Goal: Communication & Community: Answer question/provide support

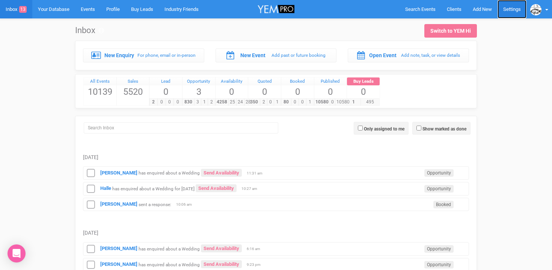
click at [513, 12] on link "Settings" at bounding box center [512, 9] width 29 height 18
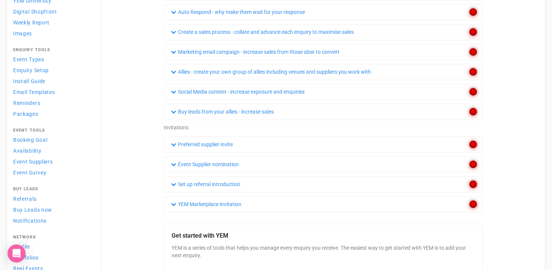
scroll to position [140, 0]
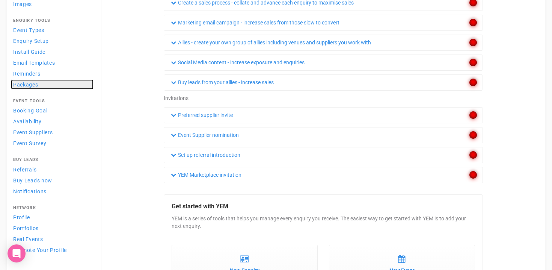
click at [26, 85] on span "Packages" at bounding box center [25, 85] width 25 height 6
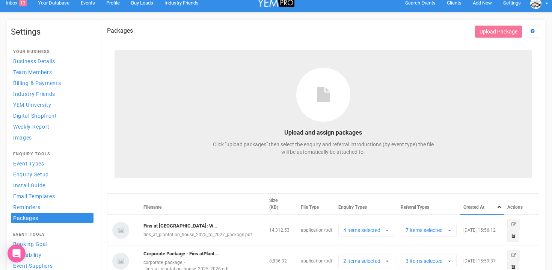
scroll to position [7, 0]
click at [494, 32] on button "Upload Package" at bounding box center [498, 31] width 47 height 12
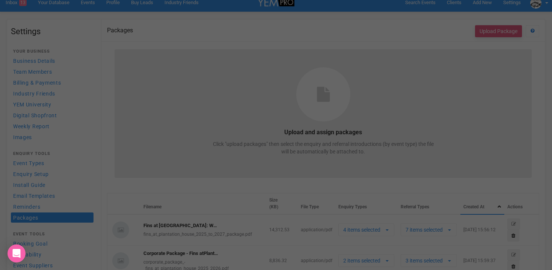
select select
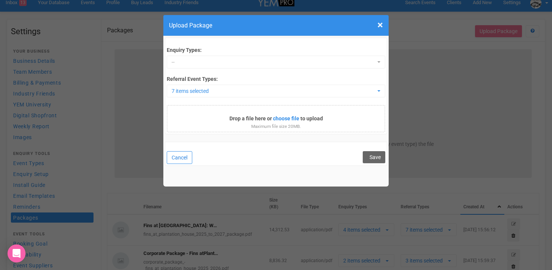
click at [181, 159] on button "Cancel" at bounding box center [180, 157] width 26 height 13
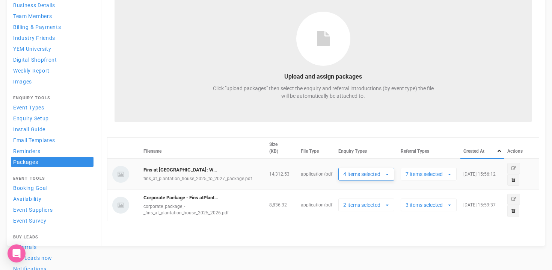
scroll to position [69, 0]
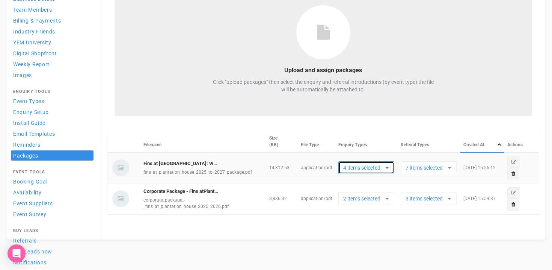
click at [389, 169] on button "4 items selected" at bounding box center [367, 167] width 56 height 13
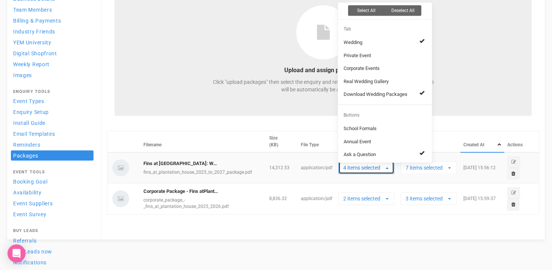
click at [389, 169] on button "4 items selected" at bounding box center [367, 167] width 56 height 13
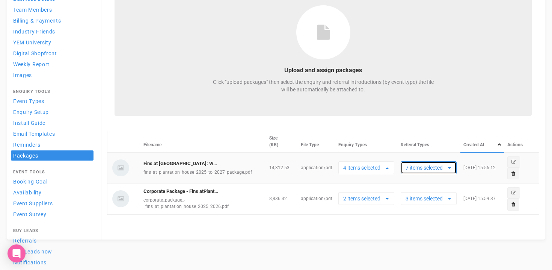
click at [453, 169] on button "7 items selected" at bounding box center [429, 167] width 56 height 13
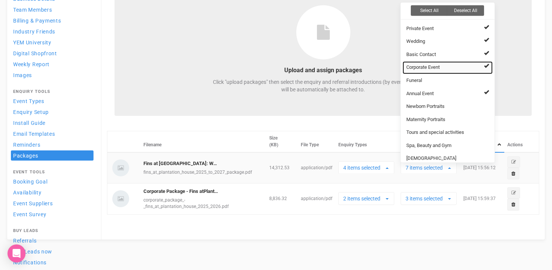
click at [439, 68] on span "Corporate Event" at bounding box center [423, 67] width 33 height 7
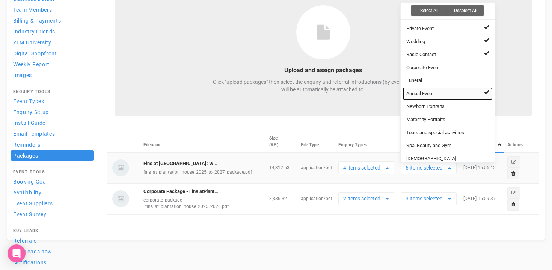
click at [440, 91] on link "Annual Event" at bounding box center [448, 93] width 90 height 13
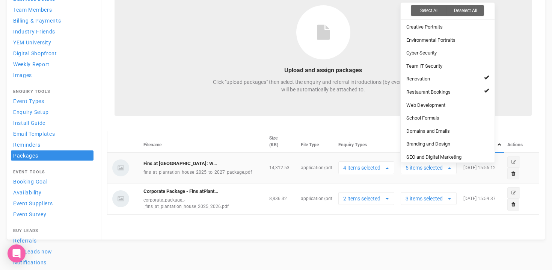
scroll to position [356, 0]
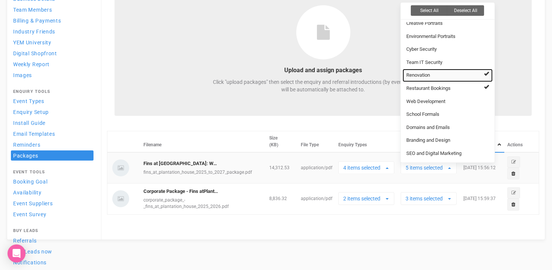
click at [448, 76] on link "Renovation" at bounding box center [448, 75] width 90 height 13
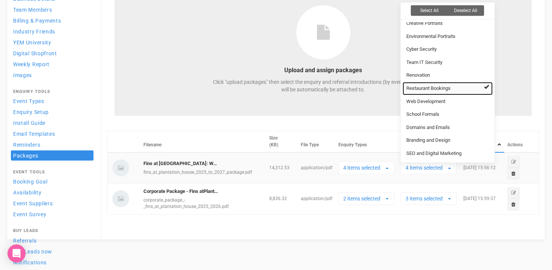
click at [459, 92] on link "Restaurant Bookings" at bounding box center [448, 88] width 90 height 13
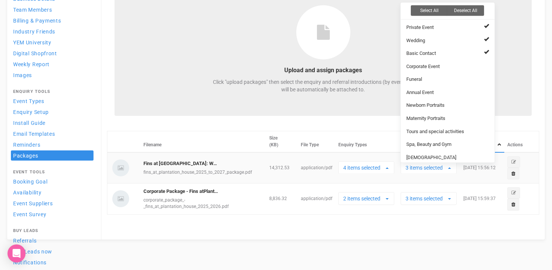
scroll to position [0, 0]
click at [197, 106] on div "Upload and assign packages Click "upload packages" then select the enquiry and …" at bounding box center [324, 51] width 418 height 129
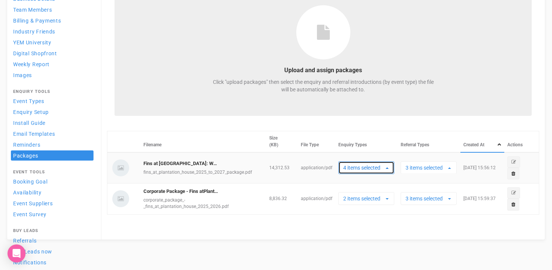
click at [386, 170] on span "button" at bounding box center [387, 168] width 3 height 6
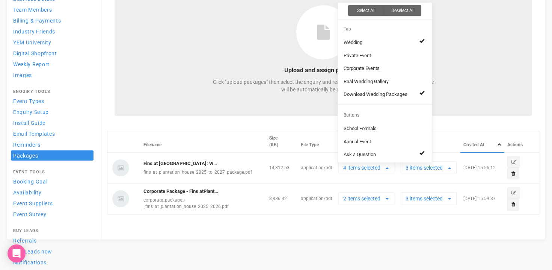
click at [214, 98] on div "Click "upload packages" then select the enquiry and referral introductions (by …" at bounding box center [324, 91] width 226 height 26
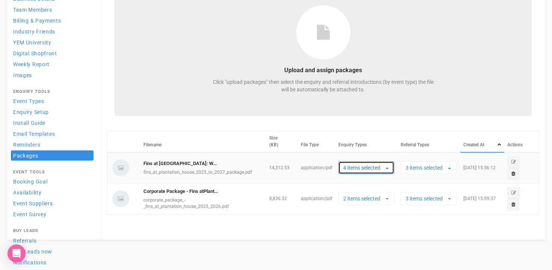
click at [383, 172] on button "4 items selected" at bounding box center [367, 167] width 56 height 13
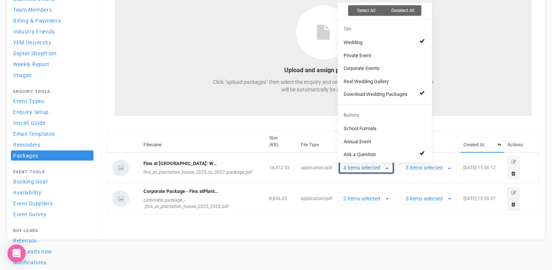
scroll to position [9, 0]
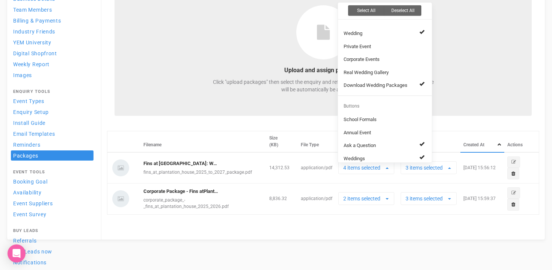
click at [251, 230] on div "Packages Get Help Upload Package Upload and assign packages Click "upload packa…" at bounding box center [323, 99] width 444 height 282
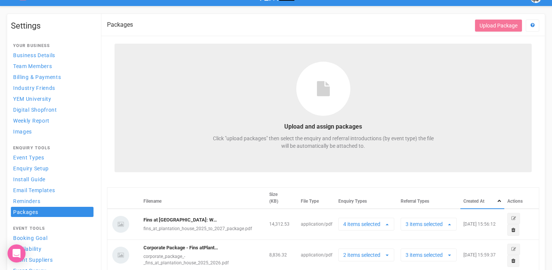
scroll to position [7, 0]
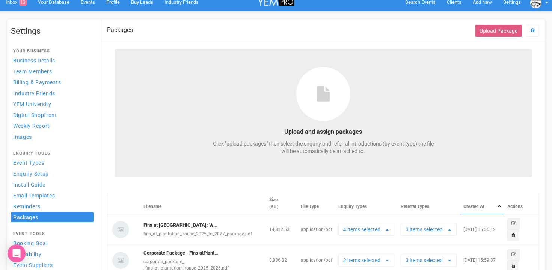
click at [497, 27] on button "Upload Package" at bounding box center [498, 31] width 47 height 12
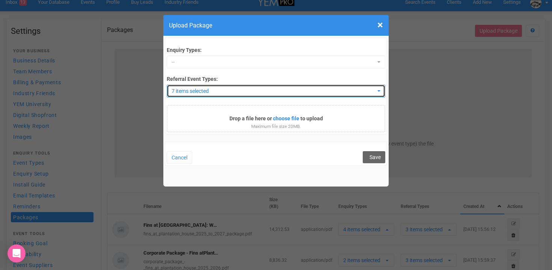
click at [249, 89] on span "7 items selected" at bounding box center [274, 91] width 204 height 8
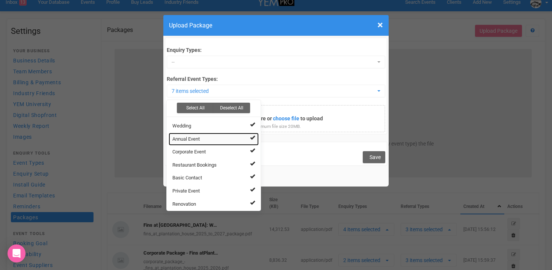
click at [257, 138] on link "Annual Event" at bounding box center [214, 139] width 90 height 13
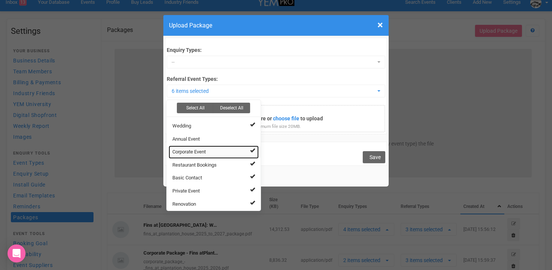
click at [243, 149] on link "Corporate Event" at bounding box center [214, 151] width 90 height 13
click at [244, 158] on link "Corporate Event" at bounding box center [214, 151] width 90 height 13
click at [247, 154] on link "Corporate Event" at bounding box center [214, 151] width 90 height 13
click at [244, 161] on link "Restaurant Bookings" at bounding box center [214, 165] width 90 height 13
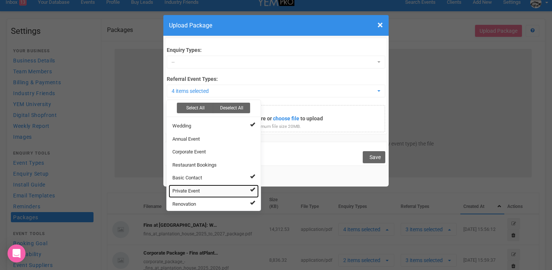
click at [248, 192] on link "Private Event" at bounding box center [214, 191] width 90 height 13
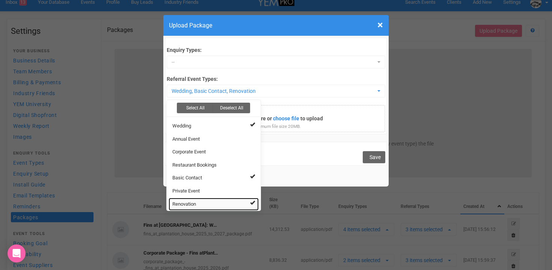
click at [235, 203] on link "Renovation" at bounding box center [214, 204] width 90 height 13
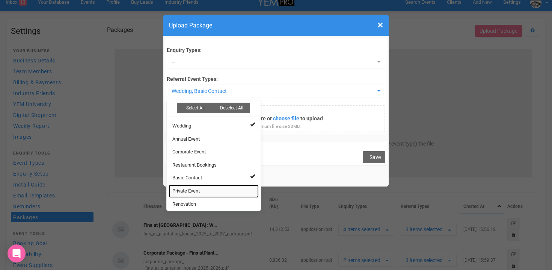
click at [224, 190] on link "Private Event" at bounding box center [214, 191] width 90 height 13
click at [303, 157] on div "Cancel Save" at bounding box center [276, 154] width 222 height 24
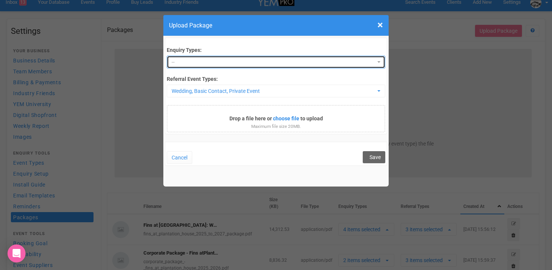
click at [234, 60] on span "--" at bounding box center [274, 62] width 204 height 8
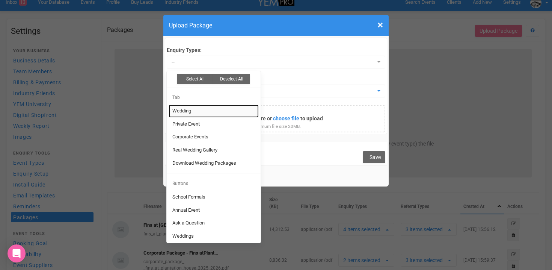
click at [194, 112] on link "Wedding" at bounding box center [214, 110] width 90 height 13
select select "246865"
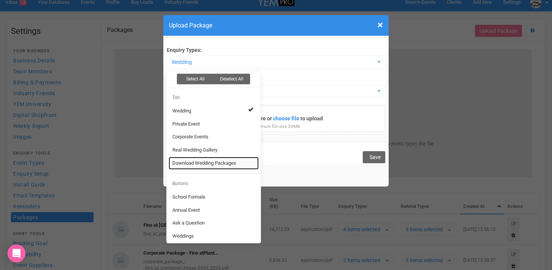
click at [228, 161] on span "Download Wedding Packages" at bounding box center [205, 163] width 64 height 7
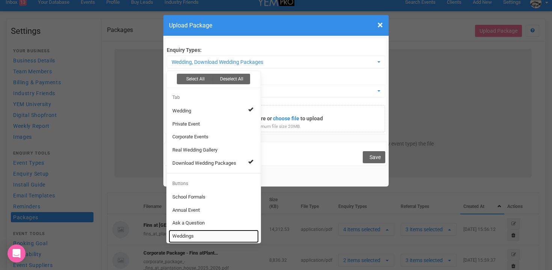
click at [194, 234] on span "Weddings" at bounding box center [183, 236] width 21 height 7
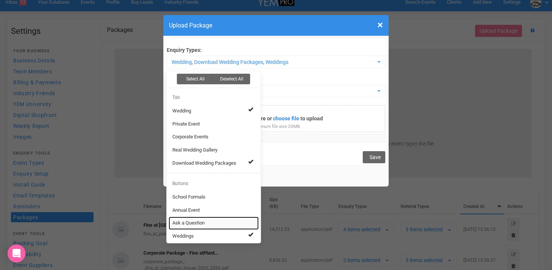
click at [204, 223] on span "Ask a Question" at bounding box center [189, 222] width 32 height 7
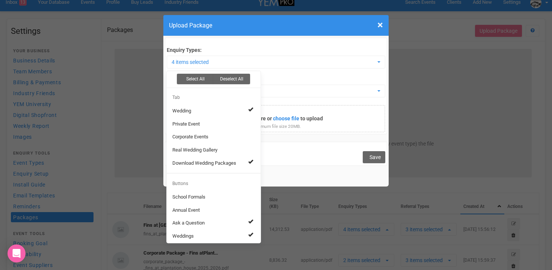
click at [338, 136] on div "Enquiry Types: 4 items selected Select All Deselect All Tab Wedding Private Eve…" at bounding box center [276, 111] width 226 height 150
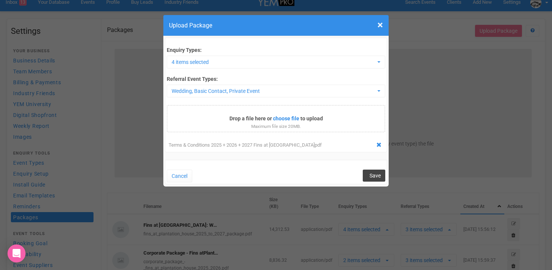
click at [374, 175] on span "Save" at bounding box center [375, 176] width 11 height 6
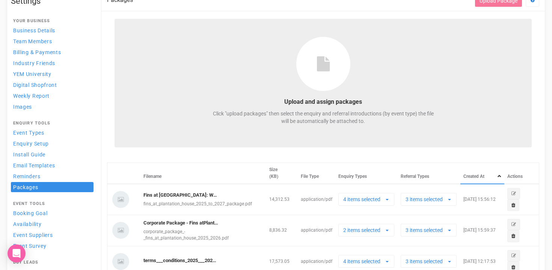
scroll to position [0, 0]
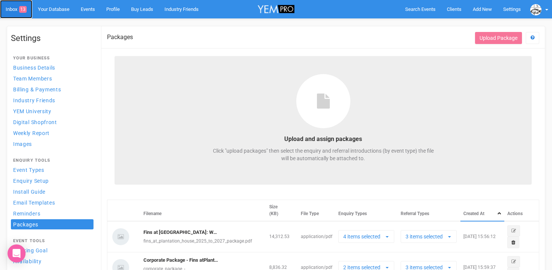
click at [16, 9] on link "Inbox 13" at bounding box center [16, 9] width 32 height 18
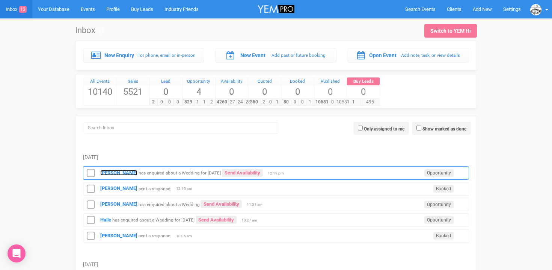
click at [126, 173] on strong "Morgan Snow" at bounding box center [118, 173] width 37 height 6
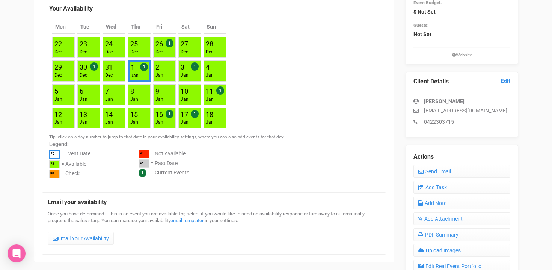
scroll to position [138, 0]
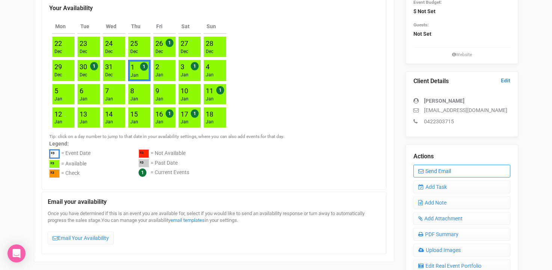
click at [442, 174] on link "Send Email" at bounding box center [462, 171] width 97 height 13
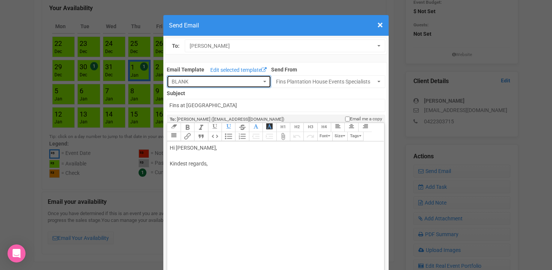
click at [264, 83] on button "BLANK" at bounding box center [219, 81] width 104 height 13
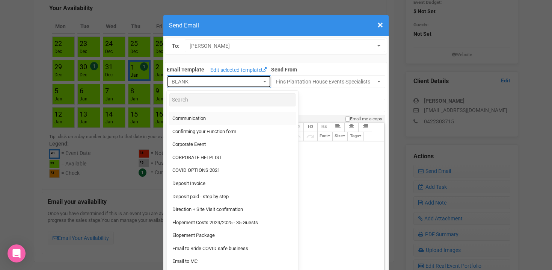
scroll to position [32, 0]
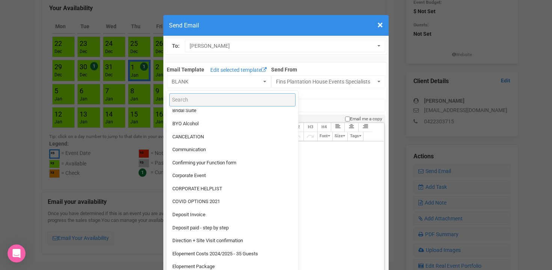
click at [192, 98] on input "Search" at bounding box center [233, 99] width 126 height 13
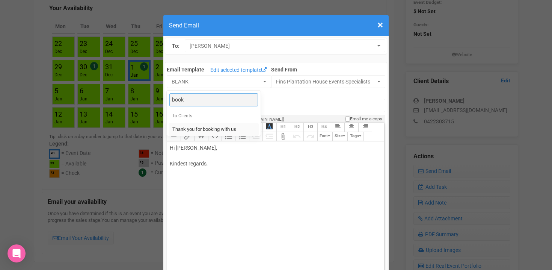
type input "book"
click at [197, 129] on span "Thank you for booking with us" at bounding box center [205, 129] width 64 height 7
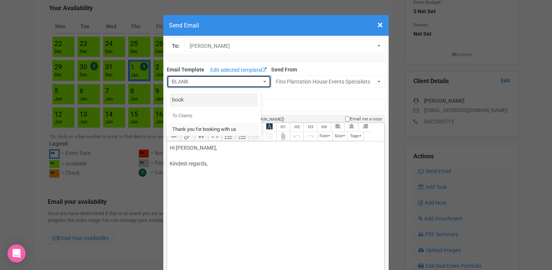
select select "90064"
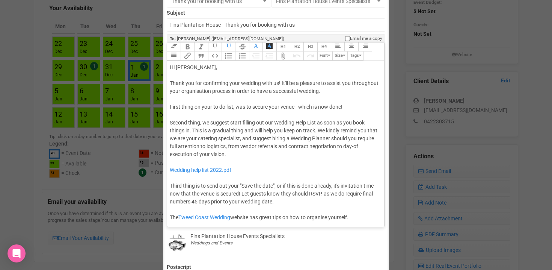
scroll to position [82, 0]
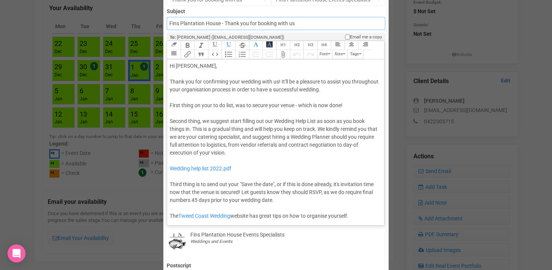
click at [281, 23] on input "Fins Plantation House - Thank you for booking with us" at bounding box center [276, 23] width 218 height 13
drag, startPoint x: 308, startPoint y: 26, endPoint x: 162, endPoint y: 22, distance: 145.9
click at [162, 22] on div "× Close Send Email To: Morgan Snow Morgan Snow Morgan Snow Email Template Edit …" at bounding box center [276, 225] width 552 height 592
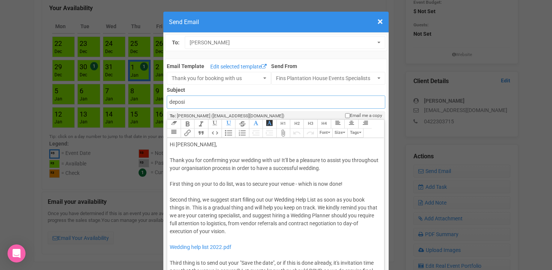
scroll to position [0, 0]
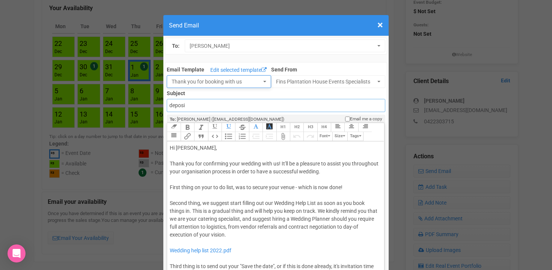
type input "deposi"
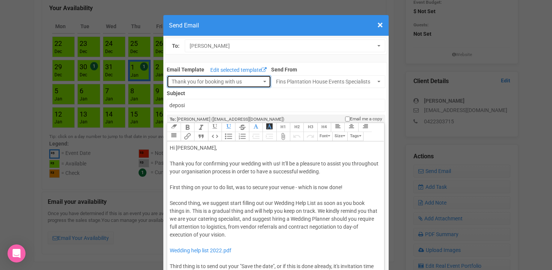
click at [229, 78] on span "Thank you for booking with us" at bounding box center [217, 82] width 90 height 8
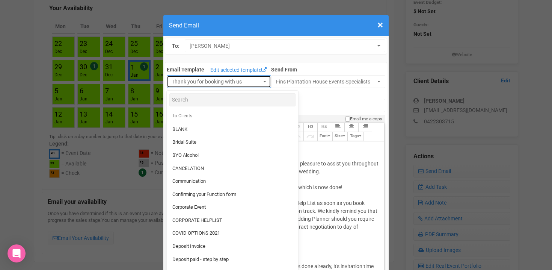
scroll to position [671, 0]
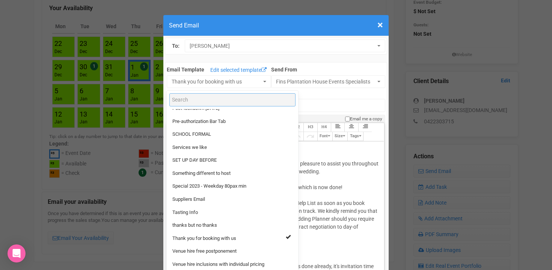
click at [182, 98] on input "Search" at bounding box center [233, 99] width 126 height 13
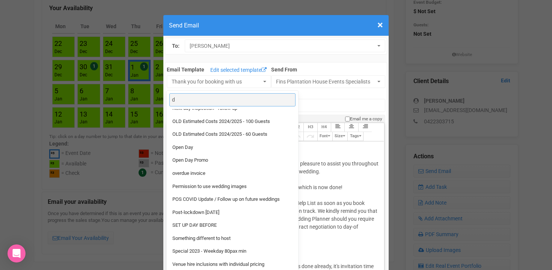
scroll to position [0, 0]
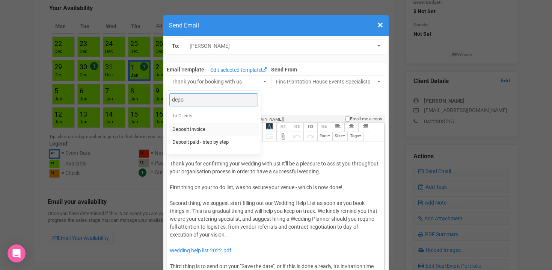
type input "depo"
click at [196, 132] on span "Deposit Invoice" at bounding box center [189, 129] width 33 height 7
select select "326532"
type input "Fins Plantation House - Deposit Invoice"
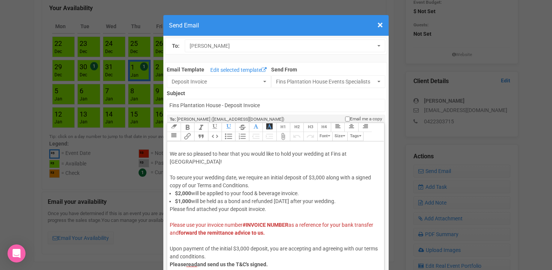
scroll to position [48, 0]
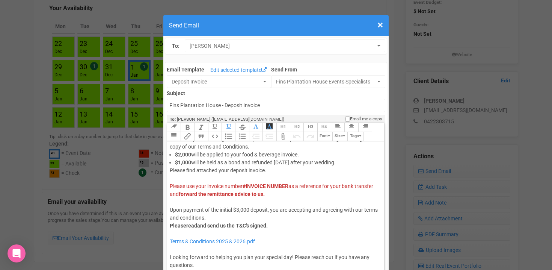
click at [266, 239] on div "Please find attached your deposit invoice. Please use your invoice number #INVO…" at bounding box center [274, 233] width 209 height 134
click at [388, 26] on div "× Close Send Email" at bounding box center [276, 25] width 226 height 21
click at [379, 26] on span "×" at bounding box center [381, 25] width 6 height 12
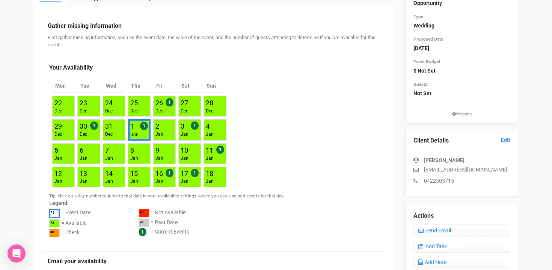
scroll to position [0, 0]
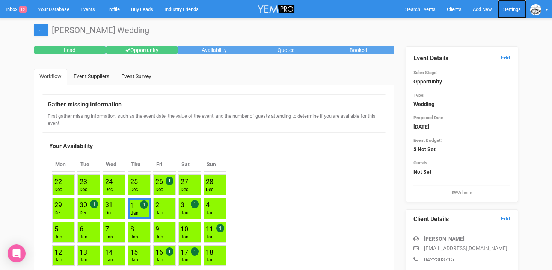
click at [507, 14] on link "Settings" at bounding box center [512, 9] width 29 height 18
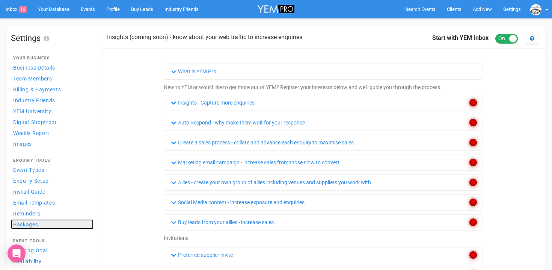
click at [26, 227] on span "Packages" at bounding box center [25, 224] width 25 height 6
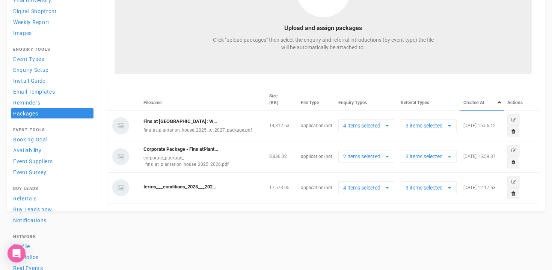
scroll to position [126, 0]
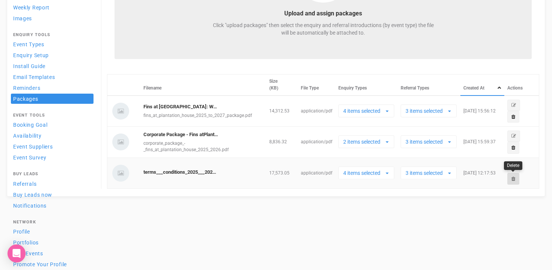
click at [510, 177] on link at bounding box center [514, 179] width 12 height 12
click at [530, 160] on link "Confirm" at bounding box center [523, 159] width 23 height 11
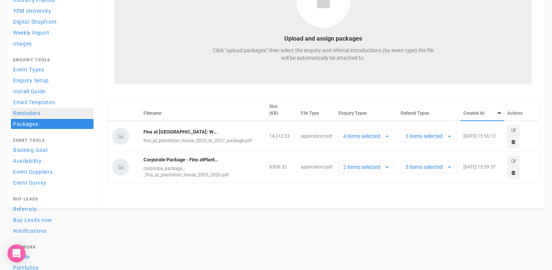
scroll to position [96, 0]
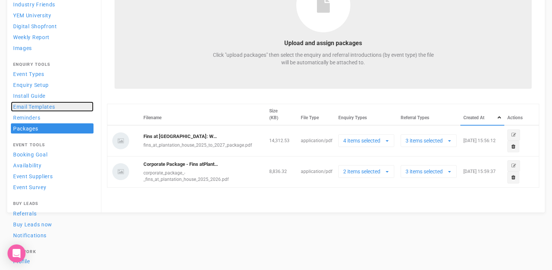
click at [30, 106] on span "Email Templates" at bounding box center [34, 107] width 42 height 6
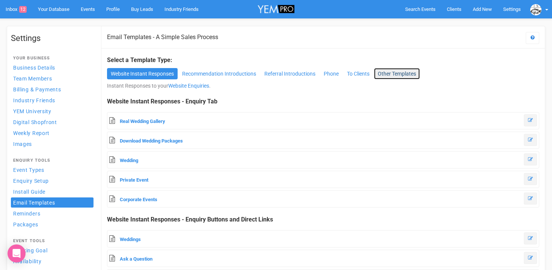
click at [410, 74] on link "Other Templates" at bounding box center [397, 73] width 46 height 11
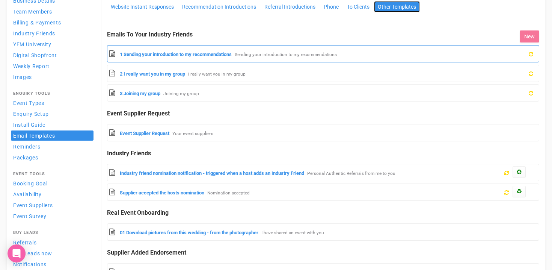
scroll to position [15, 0]
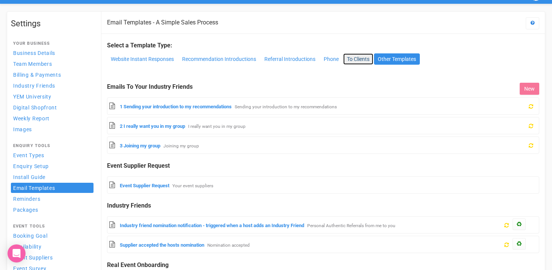
click at [362, 55] on link "To Clients" at bounding box center [359, 58] width 30 height 11
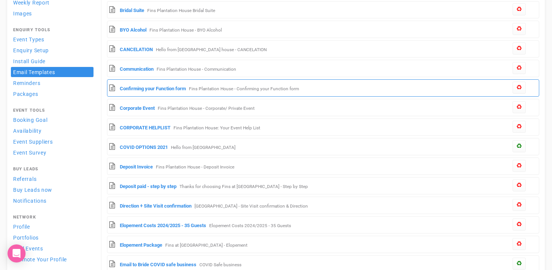
scroll to position [133, 0]
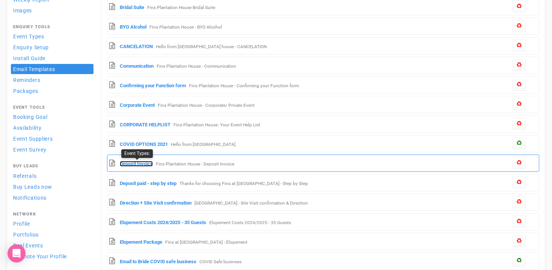
click at [147, 164] on link "Deposit Invoice" at bounding box center [136, 164] width 33 height 6
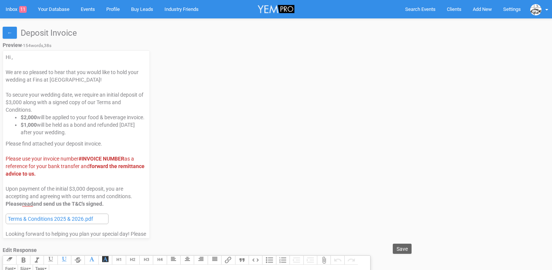
select select
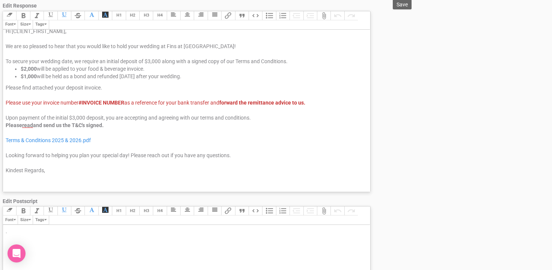
scroll to position [257, 0]
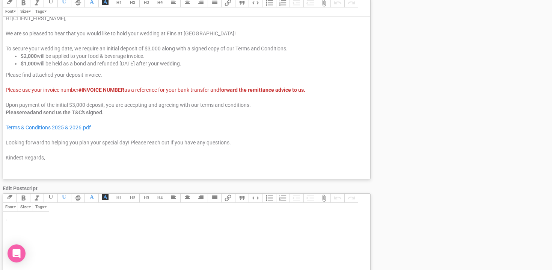
click at [100, 129] on div "Please find attached your deposit invoice. Please use your invoice number #INVO…" at bounding box center [186, 123] width 360 height 105
click at [88, 129] on link "Terms & Conditions 2025 & 2026.pdf" at bounding box center [48, 127] width 85 height 6
click at [71, 126] on link "Terms & Conditions 2025 & 2026.pdf" at bounding box center [48, 127] width 85 height 6
drag, startPoint x: 106, startPoint y: 129, endPoint x: 0, endPoint y: 128, distance: 106.4
click at [0, 128] on div "← Deposit Invoice Preview - 154 words, 38s Hi , We are so pleased to hear that …" at bounding box center [276, 107] width 552 height 692
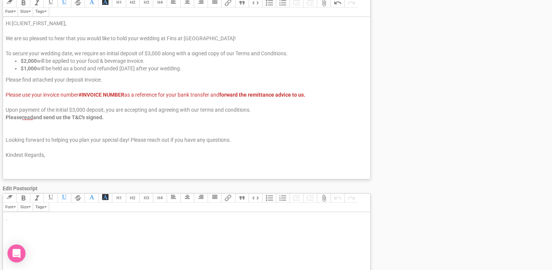
scroll to position [0, 0]
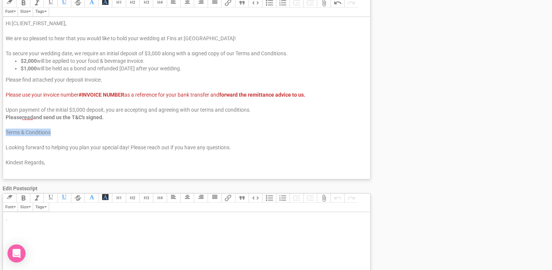
drag, startPoint x: 55, startPoint y: 133, endPoint x: 1, endPoint y: 133, distance: 54.5
click at [1, 133] on div "← Deposit Invoice Preview - 154 words, 38s Hi , We are so pleased to hear that …" at bounding box center [276, 107] width 552 height 692
click at [229, 197] on button "Link" at bounding box center [228, 198] width 14 height 9
drag, startPoint x: 55, startPoint y: 133, endPoint x: 0, endPoint y: 132, distance: 54.9
click at [0, 132] on div "← Deposit Invoice Preview - 154 words, 38s Hi , We are so pleased to hear that …" at bounding box center [276, 107] width 552 height 692
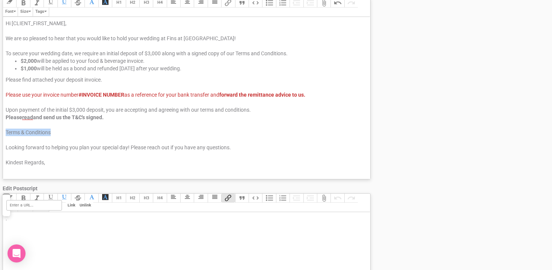
scroll to position [5, 0]
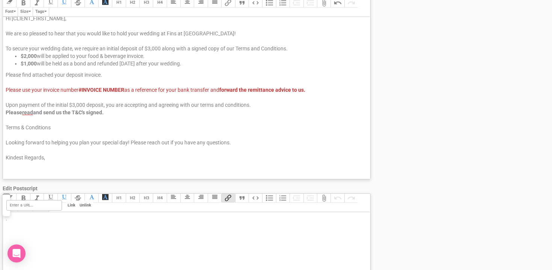
click at [73, 135] on div "Please find attached your deposit invoice. Please use your invoice number #INVO…" at bounding box center [186, 123] width 360 height 105
drag, startPoint x: 63, startPoint y: 130, endPoint x: 0, endPoint y: 125, distance: 63.0
click at [0, 125] on div "← Deposit Invoice Preview - 154 words, 38s Hi , We are so pleased to hear that …" at bounding box center [276, 107] width 552 height 692
click at [230, 3] on button "Link" at bounding box center [228, 2] width 14 height 9
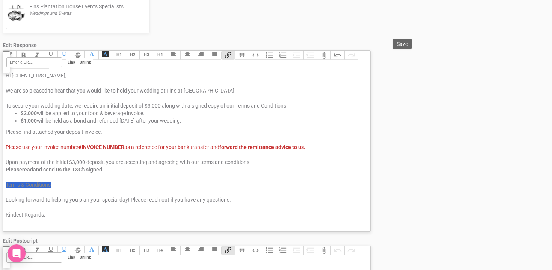
scroll to position [201, 0]
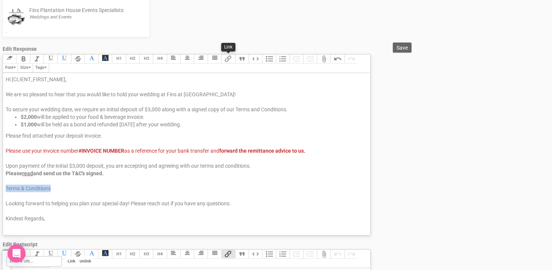
click at [227, 59] on button "Link" at bounding box center [228, 58] width 14 height 9
click at [324, 61] on button "Attach Files" at bounding box center [324, 58] width 14 height 9
click at [65, 188] on div "Please find attached your deposit invoice. Please use your invoice number #INVO…" at bounding box center [186, 184] width 360 height 105
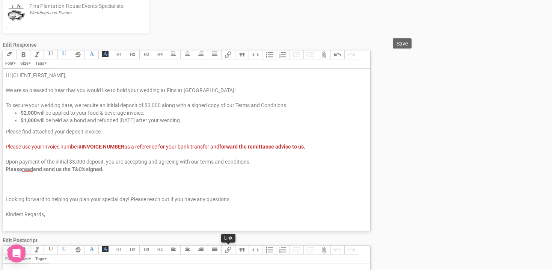
click at [226, 250] on button "Link" at bounding box center [228, 249] width 14 height 9
click at [326, 54] on button "Attach Files" at bounding box center [324, 54] width 14 height 9
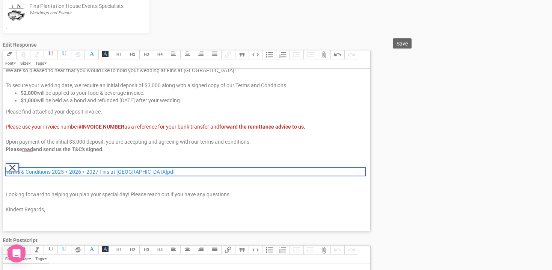
click at [175, 152] on div "Please find attached your deposit invoice. Please use your invoice number #INVO…" at bounding box center [186, 168] width 360 height 120
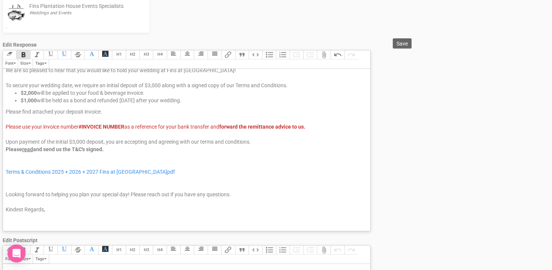
click at [5, 194] on trix-editor "Hi [CLIENT_FIRST_NAME], We are so pleased to hear that you would like to hold y…" at bounding box center [187, 150] width 368 height 162
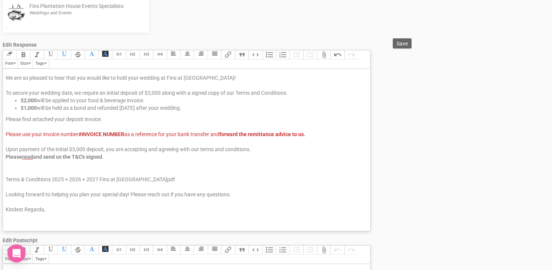
scroll to position [5, 0]
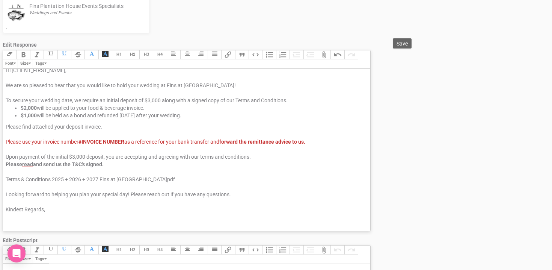
type trix-editor "<div>Hi [CLIENT_FIRST_NAME],<br><br>We are so pleased to hear that you would li…"
drag, startPoint x: 175, startPoint y: 152, endPoint x: 154, endPoint y: 213, distance: 64.3
click at [154, 213] on div "Please find attached your deposit invoice. Please use your invoice number #INVO…" at bounding box center [186, 175] width 360 height 105
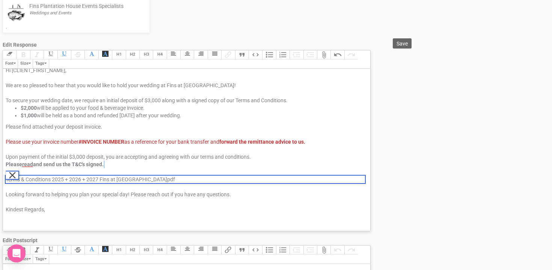
click at [131, 182] on span "Terms & Conditions 2025 + 2026 + 2027 Fins at Plantation House.pdf" at bounding box center [91, 179] width 170 height 6
click at [403, 42] on span "Save" at bounding box center [402, 44] width 11 height 6
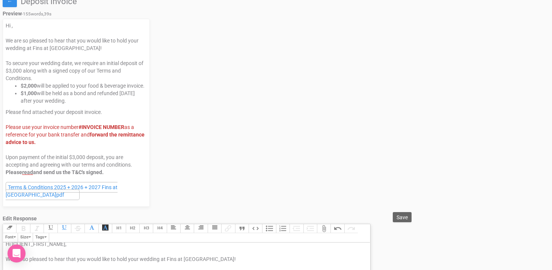
scroll to position [0, 0]
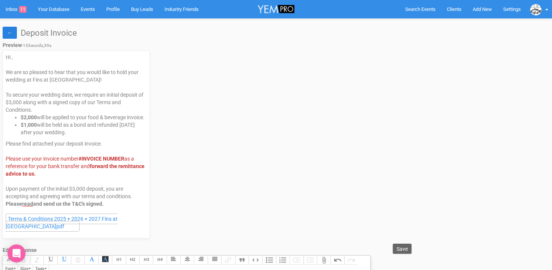
click at [10, 33] on link "←" at bounding box center [10, 33] width 14 height 12
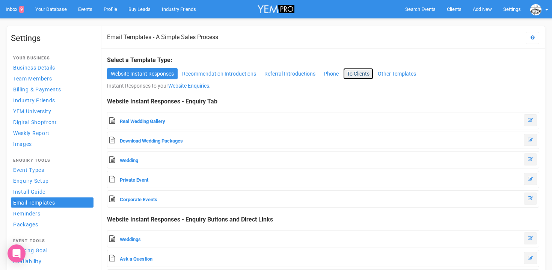
click at [361, 73] on link "To Clients" at bounding box center [359, 73] width 30 height 11
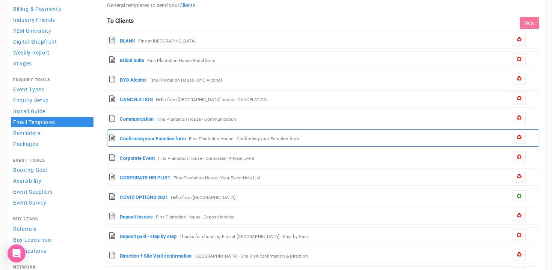
scroll to position [81, 0]
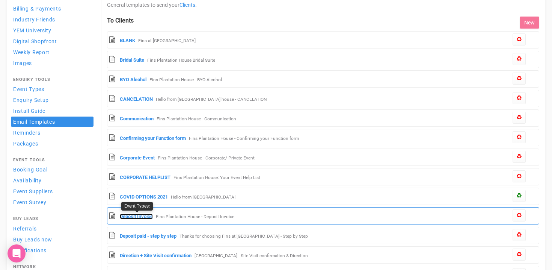
click at [130, 214] on link "Deposit Invoice" at bounding box center [136, 216] width 33 height 6
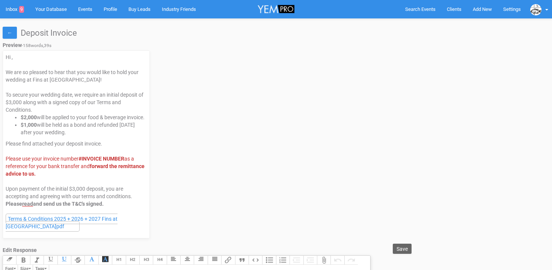
select select
click at [23, 9] on span "9" at bounding box center [21, 9] width 5 height 7
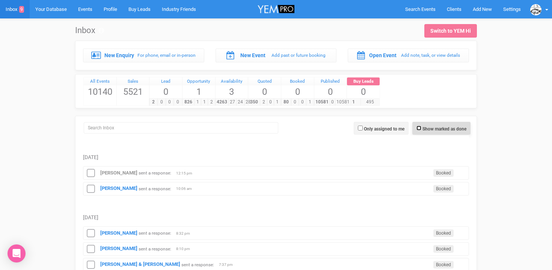
click at [419, 128] on input "Show marked as done" at bounding box center [419, 128] width 5 height 5
checkbox input "true"
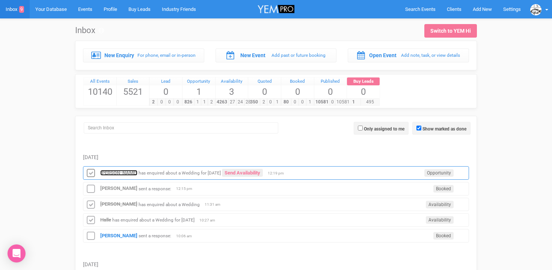
click at [121, 171] on strong "Morgan Snow" at bounding box center [118, 173] width 37 height 6
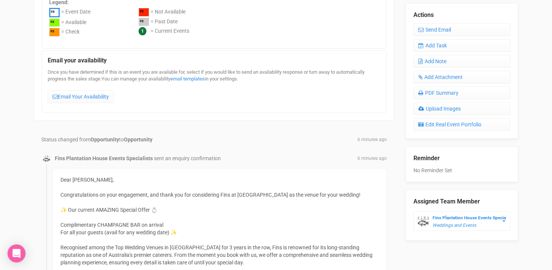
scroll to position [282, 0]
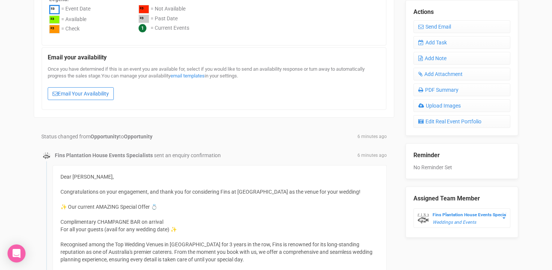
click at [97, 91] on link "Email Your Availability" at bounding box center [81, 93] width 66 height 13
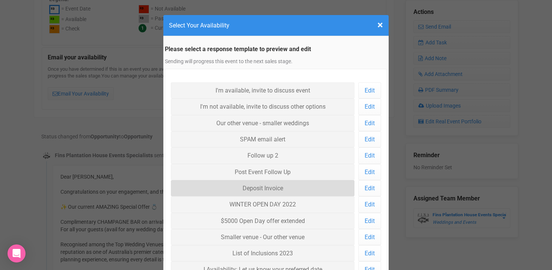
click at [263, 188] on link "Deposit Invoice" at bounding box center [263, 188] width 184 height 16
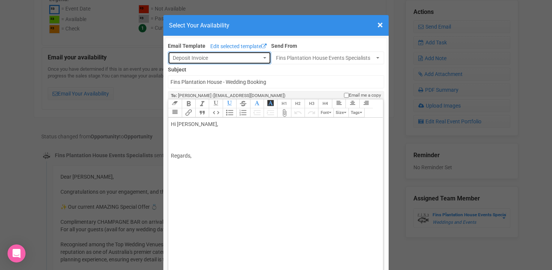
click at [267, 56] on button "Deposit Invoice" at bounding box center [219, 57] width 103 height 13
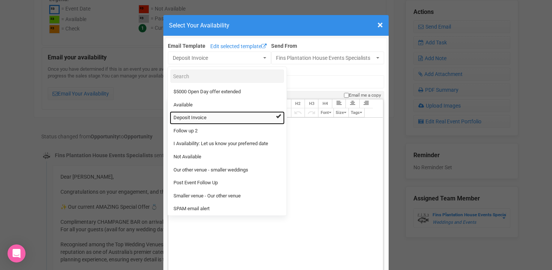
click at [227, 117] on link "Deposit Invoice" at bounding box center [227, 117] width 115 height 13
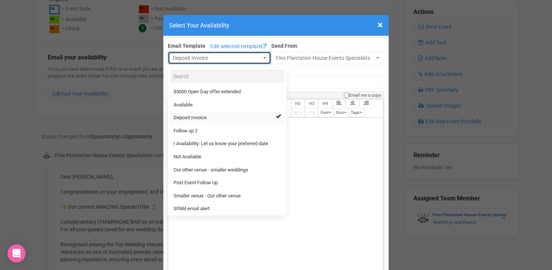
select select "326531"
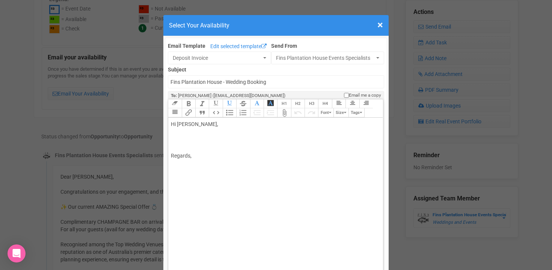
click at [99, 119] on div "× Close Select Your Availability Email Template Edit selected template Deposit …" at bounding box center [276, 135] width 552 height 270
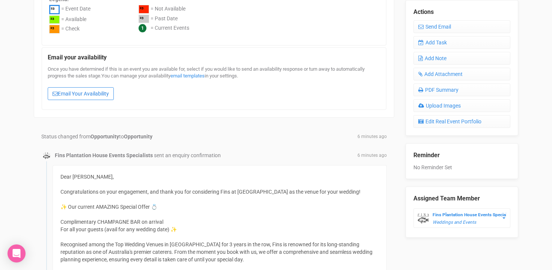
click at [103, 97] on link "Email Your Availability" at bounding box center [81, 93] width 66 height 13
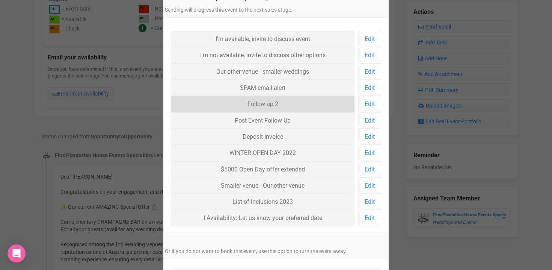
scroll to position [50, 0]
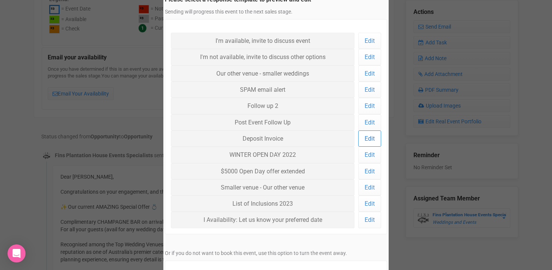
click at [368, 137] on link "Edit" at bounding box center [370, 138] width 23 height 16
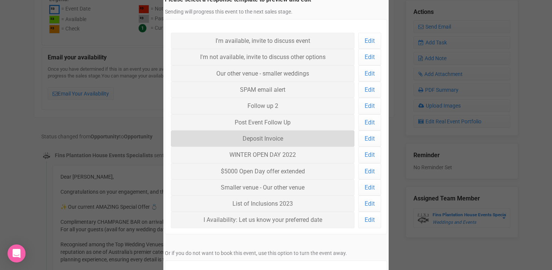
click at [256, 141] on link "Deposit Invoice" at bounding box center [263, 138] width 184 height 16
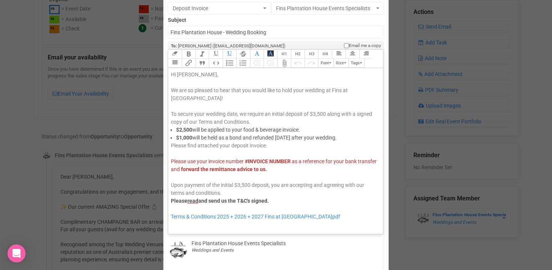
click at [98, 118] on div "× Close Select Your Availability Email Template Edit selected template Deposit …" at bounding box center [276, 135] width 552 height 270
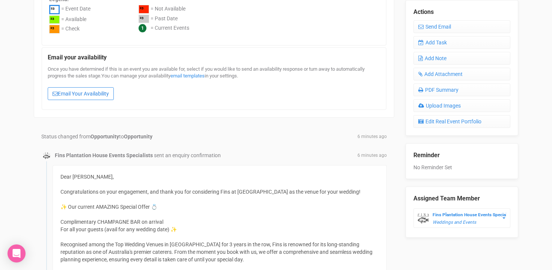
click at [77, 93] on link "Email Your Availability" at bounding box center [81, 93] width 66 height 13
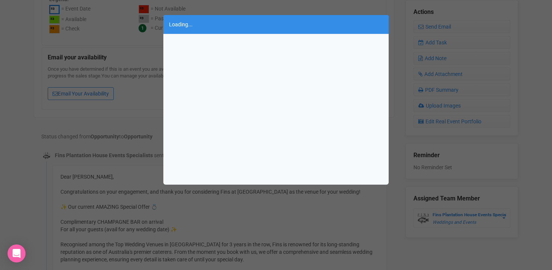
scroll to position [0, 0]
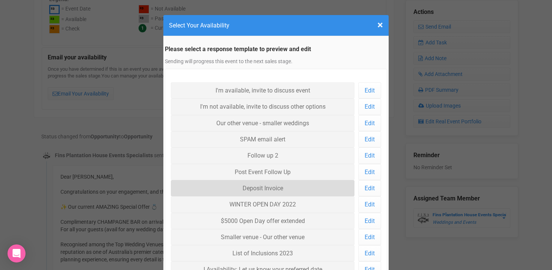
click at [265, 188] on link "Deposit Invoice" at bounding box center [263, 188] width 184 height 16
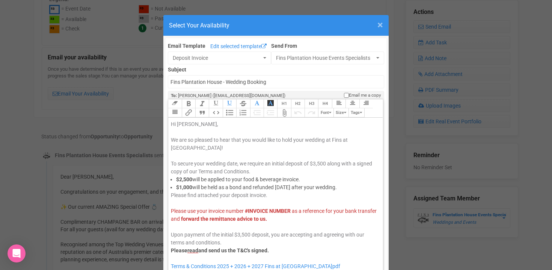
click at [383, 28] on span "×" at bounding box center [381, 25] width 6 height 12
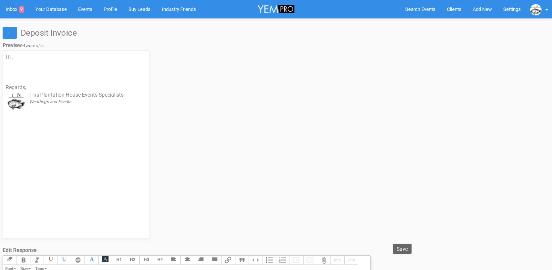
select select
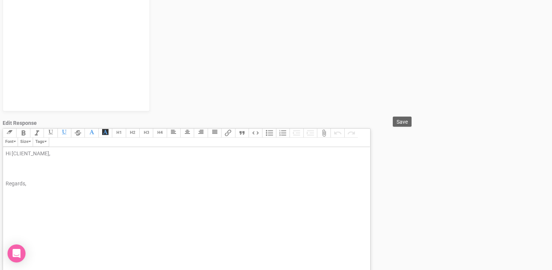
scroll to position [156, 0]
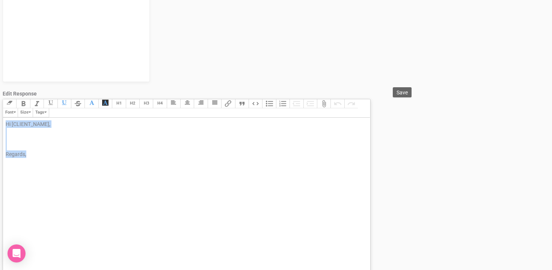
drag, startPoint x: 6, startPoint y: 124, endPoint x: 60, endPoint y: 170, distance: 70.9
click at [60, 170] on trix-editor "Hi [CLIENT_NAME], Regards," at bounding box center [187, 199] width 368 height 162
paste trix-editor "<span style="font-family: Roboto, Helvetica, Arial, sans-serif; font-size: 14px…"
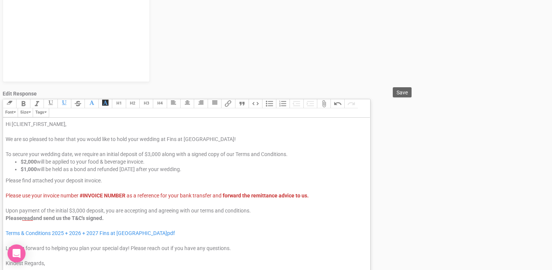
click at [157, 153] on span "To secure your wedding date, we require an initial deposit of $3,000 along with…" at bounding box center [147, 154] width 282 height 6
click at [27, 161] on strong "$2,000" at bounding box center [29, 162] width 16 height 6
drag, startPoint x: 24, startPoint y: 169, endPoint x: 32, endPoint y: 169, distance: 7.9
click at [32, 169] on strong "$1,000" at bounding box center [29, 169] width 16 height 6
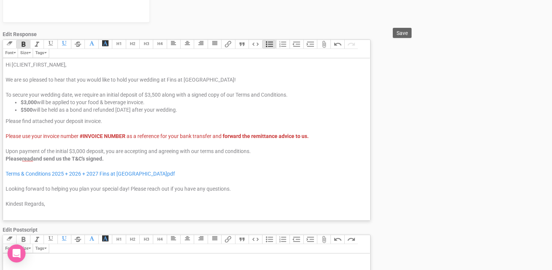
scroll to position [216, 0]
click at [80, 151] on span "Upon payment of the initial $3,000 deposit, you are accepting and agreeing with…" at bounding box center [128, 151] width 245 height 6
click at [397, 32] on span "Save" at bounding box center [402, 33] width 11 height 6
click at [404, 33] on span "Save" at bounding box center [402, 33] width 11 height 6
click at [26, 101] on strong "$3,000" at bounding box center [29, 102] width 16 height 6
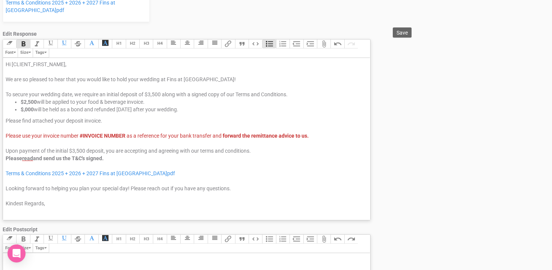
type trix-editor "<div><span style="font-family: Roboto, Helvetica, Arial, sans-serif; font-size:…"
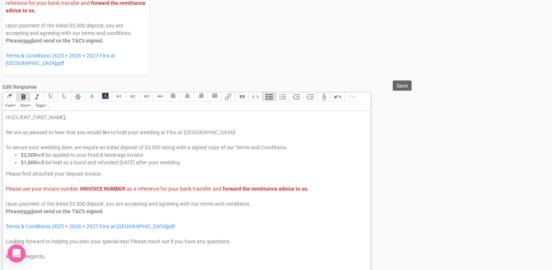
scroll to position [163, 0]
click at [401, 85] on span "Save" at bounding box center [402, 86] width 11 height 6
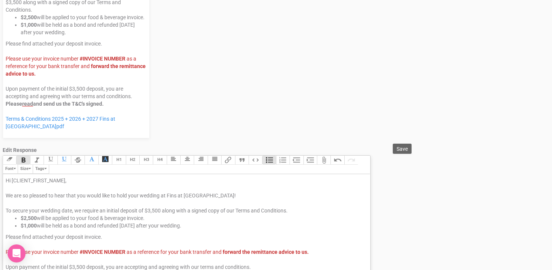
scroll to position [0, 0]
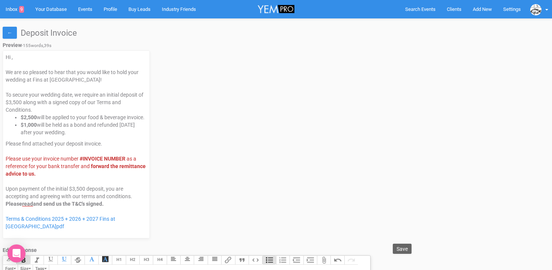
click at [404, 250] on span "Save" at bounding box center [402, 249] width 11 height 6
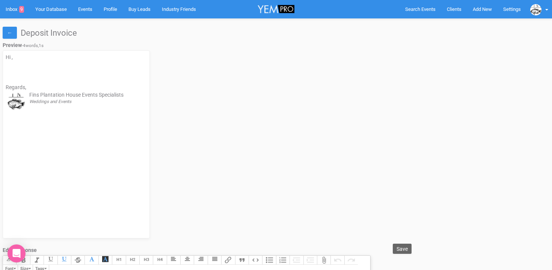
select select
click at [11, 30] on link "←" at bounding box center [10, 33] width 14 height 12
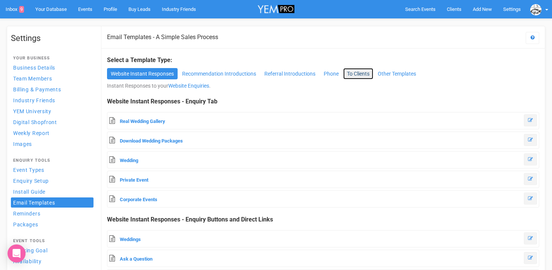
click at [354, 76] on link "To Clients" at bounding box center [359, 73] width 30 height 11
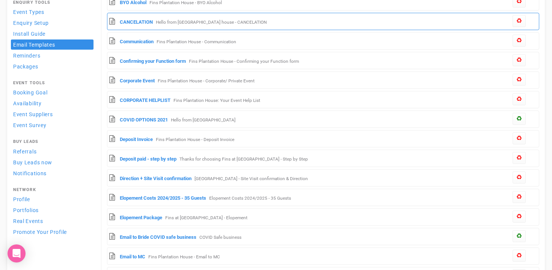
scroll to position [159, 0]
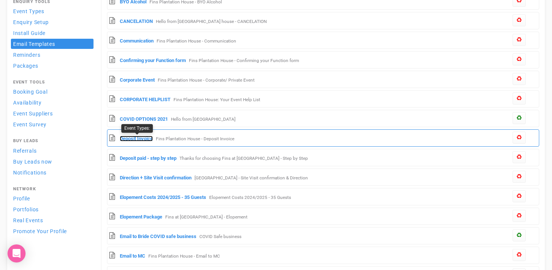
click at [141, 139] on link "Deposit Invoice" at bounding box center [136, 139] width 33 height 6
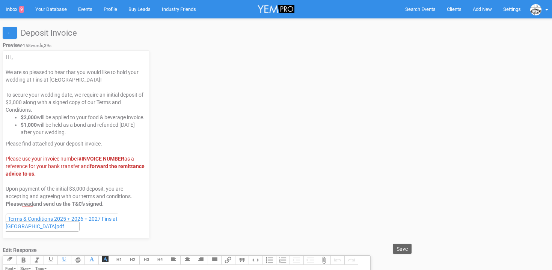
select select
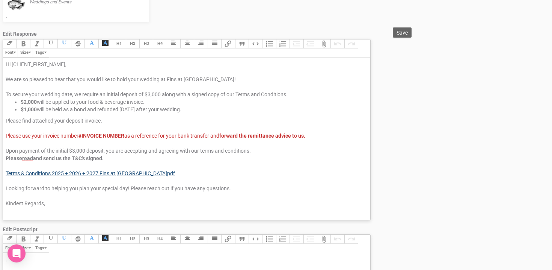
scroll to position [1, 0]
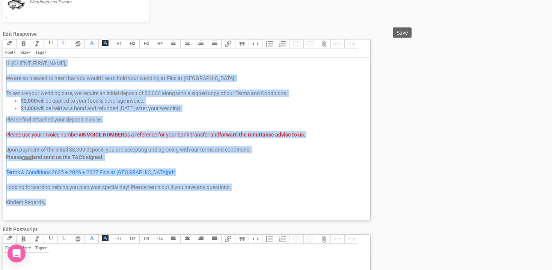
drag, startPoint x: 5, startPoint y: 61, endPoint x: 150, endPoint y: 210, distance: 207.6
click at [150, 210] on trix-editor "Hi [CLIENT_FIRST_NAME], We are so pleased to hear that you would like to hold y…" at bounding box center [187, 139] width 368 height 162
copy trix-editor "Hi [CLIENT_FIRST_NAME], We are so pleased to hear that you would like to hold y…"
click at [114, 134] on strong "#INVOICE NUMBER" at bounding box center [102, 135] width 46 height 6
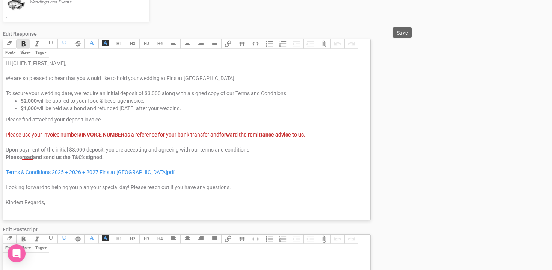
click at [25, 100] on strong "$2,000" at bounding box center [29, 101] width 16 height 6
click at [155, 92] on div "Hi [CLIENT_FIRST_NAME], We are so pleased to hear that you would like to hold y…" at bounding box center [186, 78] width 360 height 38
click at [26, 100] on strong "$2,000" at bounding box center [29, 101] width 16 height 6
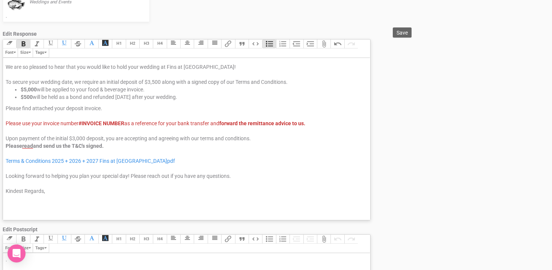
scroll to position [0, 0]
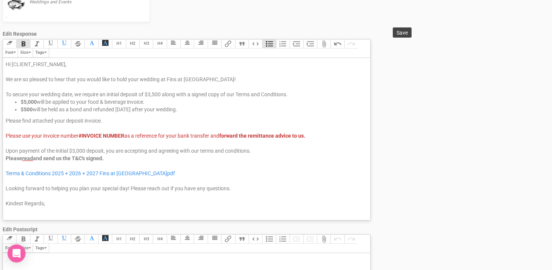
click at [403, 32] on span "Save" at bounding box center [402, 33] width 11 height 6
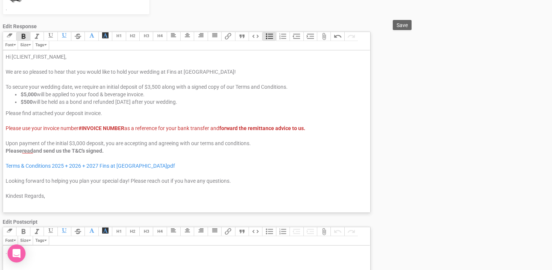
click at [26, 93] on strong "$5,000" at bounding box center [29, 94] width 16 height 6
click at [27, 103] on strong "$500" at bounding box center [27, 102] width 12 height 6
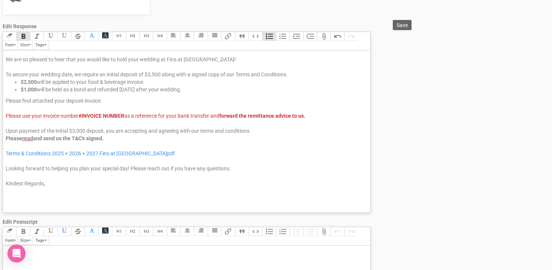
click at [80, 130] on div "Please find attached your deposit invoice. Please use your invoice number #INVO…" at bounding box center [186, 153] width 360 height 113
type trix-editor "<div>Hi [CLIENT_FIRST_NAME],<br><br>We are so pleased to hear that you would li…"
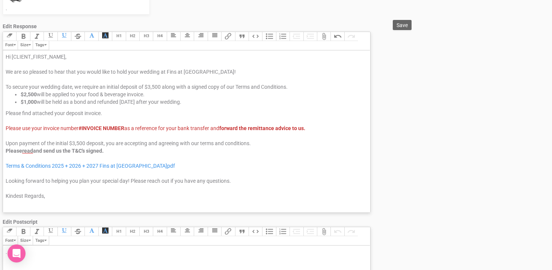
scroll to position [1, 0]
click at [402, 27] on span "Save" at bounding box center [402, 25] width 11 height 6
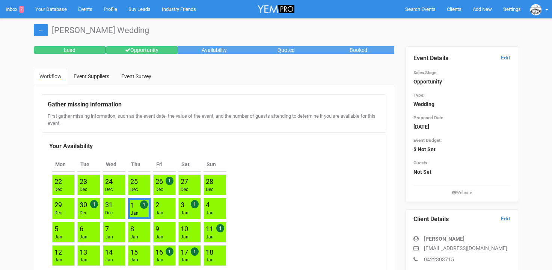
scroll to position [282, 0]
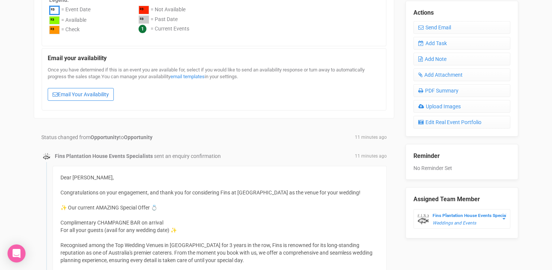
click at [87, 97] on link "Email Your Availability" at bounding box center [81, 94] width 66 height 13
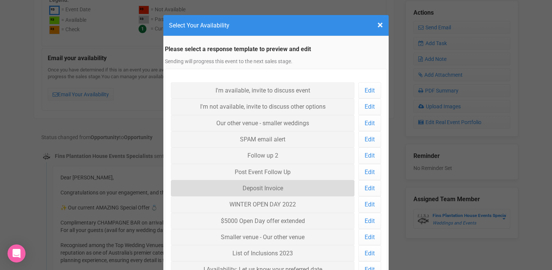
click at [266, 190] on link "Deposit Invoice" at bounding box center [263, 188] width 184 height 16
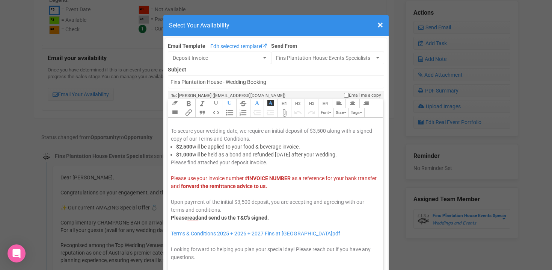
scroll to position [32, 0]
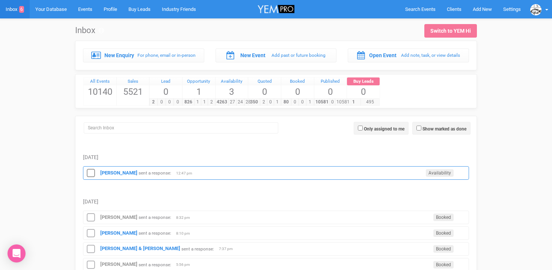
click at [100, 175] on div "[PERSON_NAME] sent a response: Availability 12:47 pm" at bounding box center [276, 173] width 386 height 14
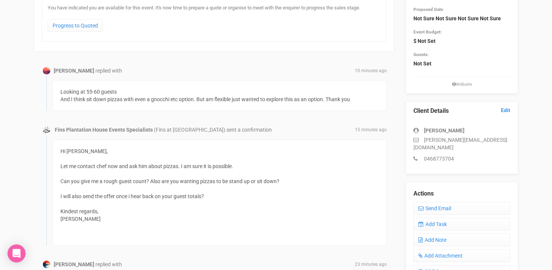
scroll to position [103, 0]
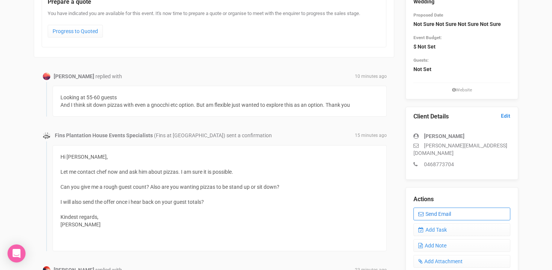
click at [440, 207] on link "Send Email" at bounding box center [462, 213] width 97 height 13
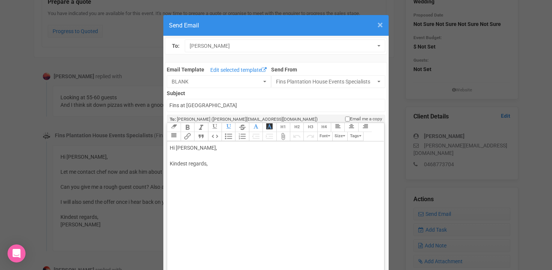
click at [380, 25] on span "×" at bounding box center [381, 25] width 6 height 12
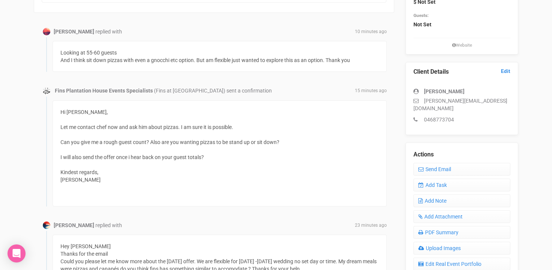
scroll to position [134, 0]
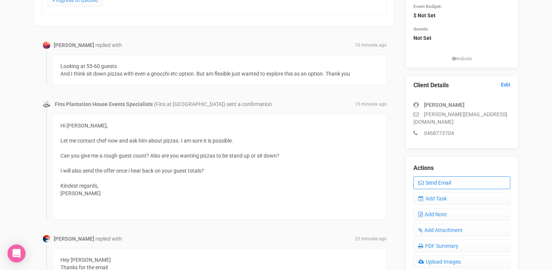
click at [450, 176] on link "Send Email" at bounding box center [462, 182] width 97 height 13
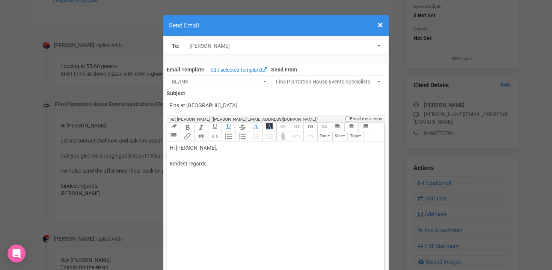
click at [177, 156] on div "Hi Mariah, Kindest regards," at bounding box center [274, 163] width 209 height 39
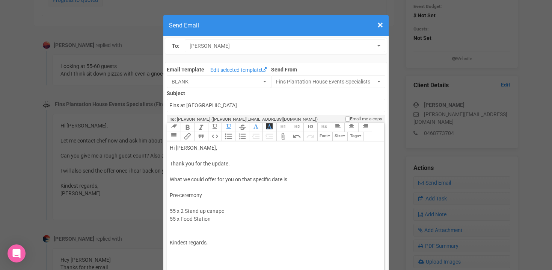
click at [296, 180] on div "Hi Mariah, Thank you for the update. What we could offer for you on that specif…" at bounding box center [274, 203] width 209 height 118
click at [171, 204] on div "Hi Mariah, Thank you for the update. What we could offer for you on that specif…" at bounding box center [274, 207] width 209 height 126
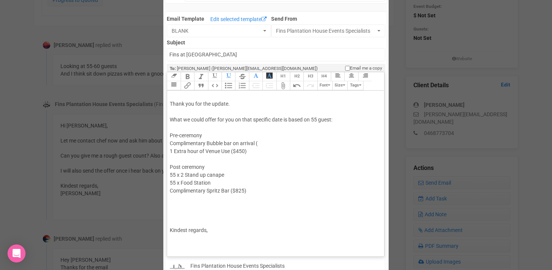
scroll to position [59, 0]
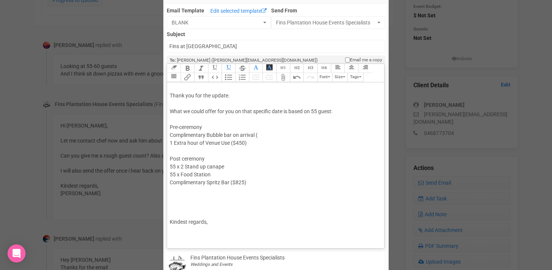
click at [233, 168] on div "Hi Mariah, Thank you for the update. What we could offer for you on that specif…" at bounding box center [274, 159] width 209 height 166
drag, startPoint x: 170, startPoint y: 129, endPoint x: 214, endPoint y: 129, distance: 44.3
click at [214, 129] on div "Hi Mariah, Thank you for the update. What we could offer for you on that specif…" at bounding box center [274, 167] width 209 height 182
drag, startPoint x: 170, startPoint y: 143, endPoint x: 252, endPoint y: 144, distance: 81.9
click at [252, 144] on div "Hi Mariah, Thank you for the update. What we could offer for you on that specif…" at bounding box center [274, 167] width 209 height 182
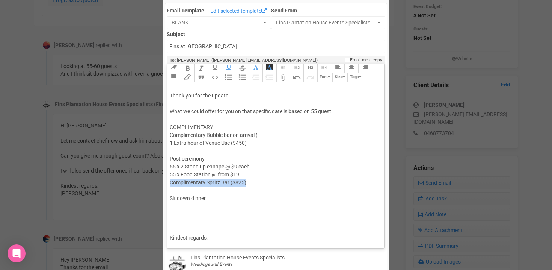
drag, startPoint x: 168, startPoint y: 182, endPoint x: 272, endPoint y: 181, distance: 103.4
click at [272, 181] on trix-editor "Hi Mariah, Thank you for the update. What we could offer for you on that specif…" at bounding box center [275, 163] width 217 height 162
click at [170, 142] on div "Hi Mariah, Thank you for the update. What we could offer for you on that specif…" at bounding box center [274, 167] width 209 height 182
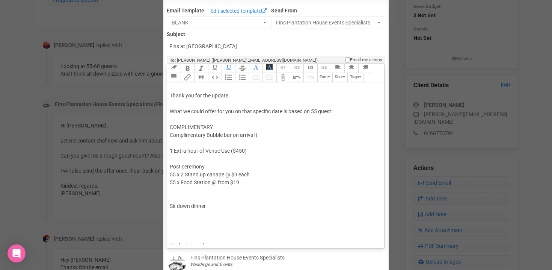
paste trix-editor "span style="background-color: rgb(255, 255, 255); font-family: Roboto, Helvetic…"
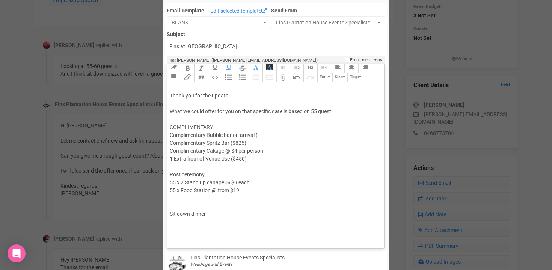
click at [262, 134] on div "Hi Mariah, Thank you for the update. What we could offer for you on that specif…" at bounding box center [274, 174] width 209 height 197
click at [208, 151] on span "Complimentary Spritz Bar Complimentary Cakage" at bounding box center [200, 147] width 60 height 14
drag, startPoint x: 250, startPoint y: 159, endPoint x: 231, endPoint y: 159, distance: 18.4
click at [231, 159] on div "Hi Mariah, Thank you for the update. What we could offer for you on that specif…" at bounding box center [274, 174] width 209 height 197
click at [264, 136] on div "Hi Mariah, Thank you for the update. What we could offer for you on that specif…" at bounding box center [274, 174] width 209 height 197
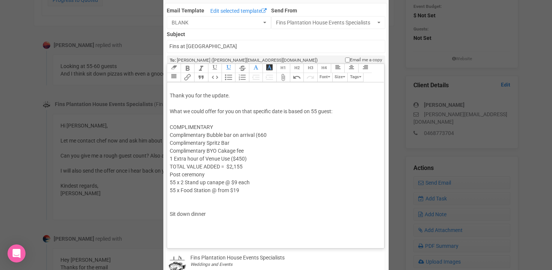
click at [259, 134] on div "Hi Mariah, Thank you for the update. What we could offer for you on that specif…" at bounding box center [274, 174] width 209 height 197
click at [234, 144] on span "Complimentary Spritz Bar (220 Complimentary BYO Cakage fee" at bounding box center [207, 147] width 74 height 14
paste trix-editor "<br>Complimentary BYO Cakage fee ($220)"
click at [170, 173] on div "Hi Mariah, Thank you for the update. What we could offer for you on that specif…" at bounding box center [274, 174] width 209 height 197
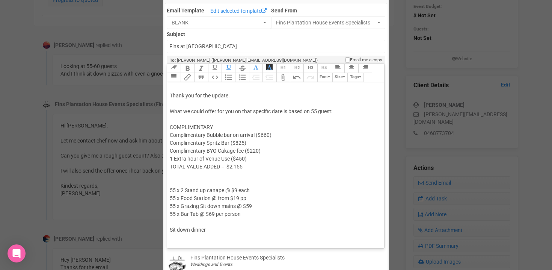
click at [216, 215] on div "Hi Mariah, Thank you for the update. What we could offer for you on that specif…" at bounding box center [274, 182] width 209 height 213
click at [260, 206] on div "Hi Mariah, Thank you for the update. What we could offer for you on that specif…" at bounding box center [274, 182] width 209 height 213
drag, startPoint x: 214, startPoint y: 230, endPoint x: 169, endPoint y: 230, distance: 45.5
click at [169, 230] on trix-editor "Hi Mariah, Thank you for the update. What we could offer for you on that specif…" at bounding box center [275, 163] width 217 height 162
type trix-editor "<div>Hi Mariah,<br><br>Thank you for the update.<br><br>What we could offer for…"
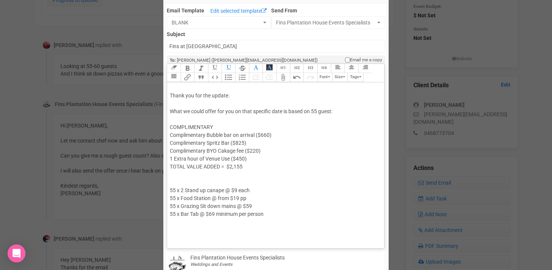
scroll to position [0, 0]
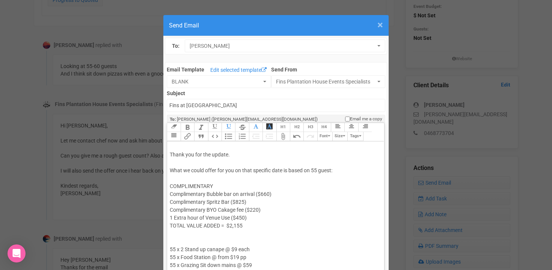
click at [382, 25] on span "×" at bounding box center [381, 25] width 6 height 12
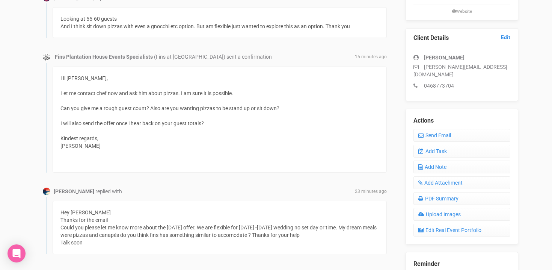
scroll to position [183, 0]
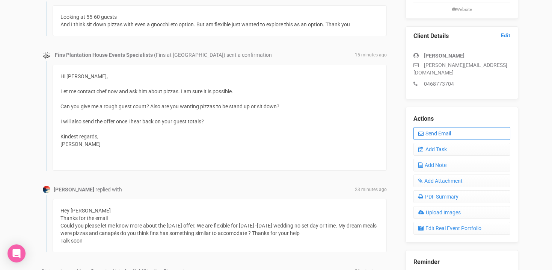
click at [450, 127] on link "Send Email" at bounding box center [462, 133] width 97 height 13
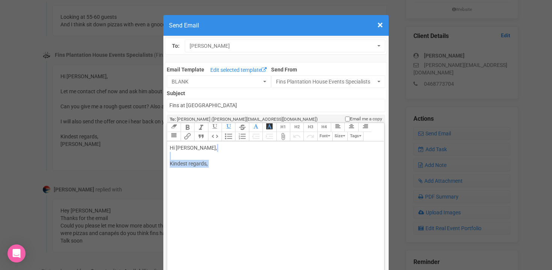
drag, startPoint x: 171, startPoint y: 156, endPoint x: 249, endPoint y: 175, distance: 79.8
click at [249, 175] on div "Hi Mariah, Kindest regards," at bounding box center [274, 163] width 209 height 39
paste trix-editor "<div>Hi Mariah,<br>Thank you for the update!<br><br>I’m excited to share the de…"
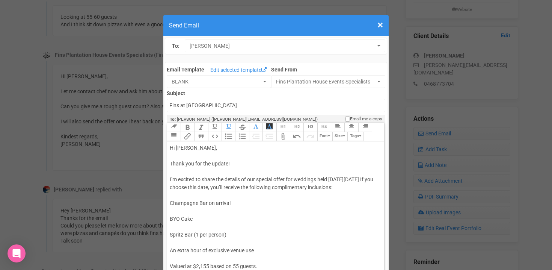
drag, startPoint x: 170, startPoint y: 179, endPoint x: 177, endPoint y: 178, distance: 6.4
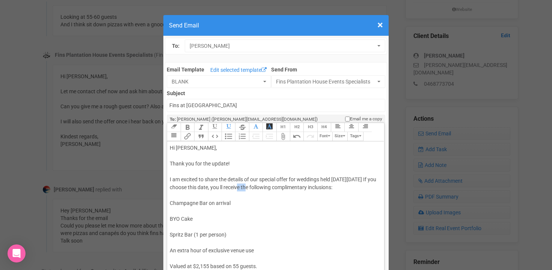
drag, startPoint x: 251, startPoint y: 186, endPoint x: 246, endPoint y: 186, distance: 4.9
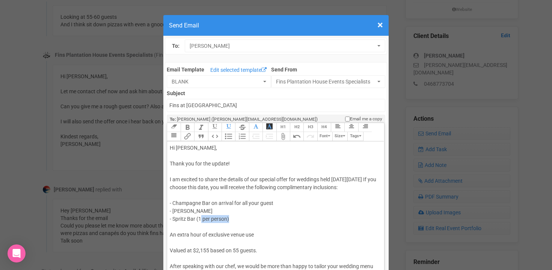
drag, startPoint x: 200, startPoint y: 219, endPoint x: 229, endPoint y: 217, distance: 29.0
drag, startPoint x: 198, startPoint y: 219, endPoint x: 242, endPoint y: 218, distance: 44.0
drag, startPoint x: 307, startPoint y: 189, endPoint x: 340, endPoint y: 187, distance: 33.5
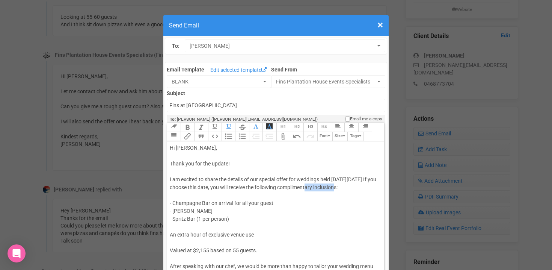
drag, startPoint x: 231, startPoint y: 218, endPoint x: 200, endPoint y: 219, distance: 31.6
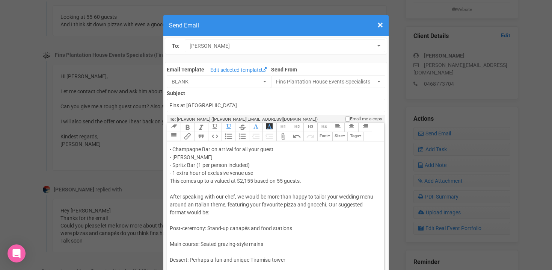
scroll to position [58, 0]
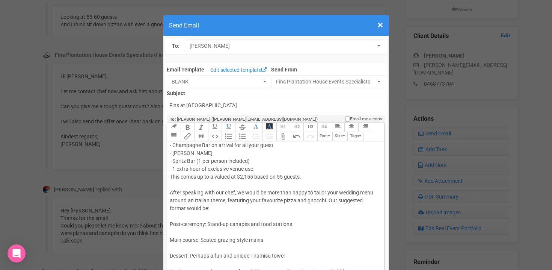
click at [170, 193] on div "Hi Mariah, Thank you for the update! I am excited to share the details of our s…" at bounding box center [274, 220] width 209 height 268
drag, startPoint x: 191, startPoint y: 201, endPoint x: 206, endPoint y: 200, distance: 15.1
click at [206, 200] on div "Hi Mariah, Thank you for the update! I am excited to share the details of our s…" at bounding box center [274, 220] width 209 height 268
drag, startPoint x: 282, startPoint y: 199, endPoint x: 304, endPoint y: 201, distance: 21.5
click at [304, 201] on div "Hi Mariah, Thank you for the update! I am excited to share the details of our s…" at bounding box center [274, 220] width 209 height 268
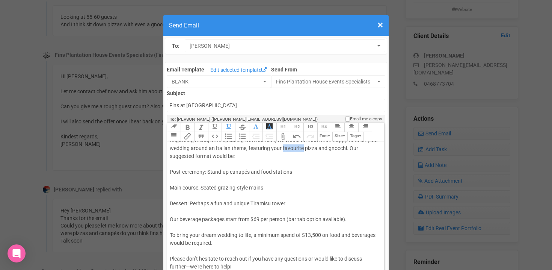
scroll to position [112, 0]
click at [171, 177] on div "Hi Mariah, Thank you for the update! I am excited to share the details of our s…" at bounding box center [274, 166] width 209 height 268
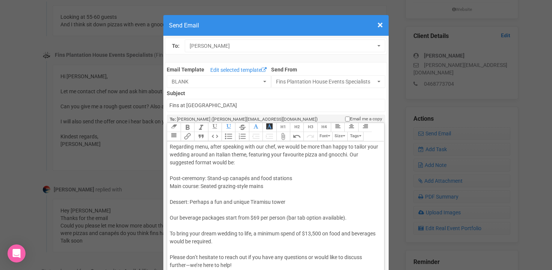
scroll to position [96, 0]
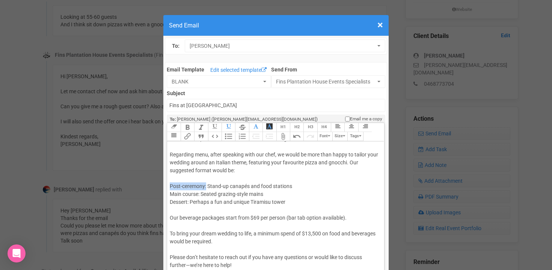
drag, startPoint x: 207, startPoint y: 187, endPoint x: 169, endPoint y: 186, distance: 38.0
click at [168, 186] on trix-editor "Hi Mariah, Thank you for the update! I am excited to share the details of our s…" at bounding box center [275, 222] width 217 height 162
click at [259, 190] on div "Hi Mariah, Thank you for the update! I am excited to share the details of our s…" at bounding box center [274, 174] width 209 height 253
click at [257, 185] on div "Hi Mariah, Thank you for the update! I am excited to share the details of our s…" at bounding box center [274, 174] width 209 height 253
click at [191, 201] on div "Hi Mariah, Thank you for the update! I am excited to share the details of our s…" at bounding box center [274, 174] width 209 height 253
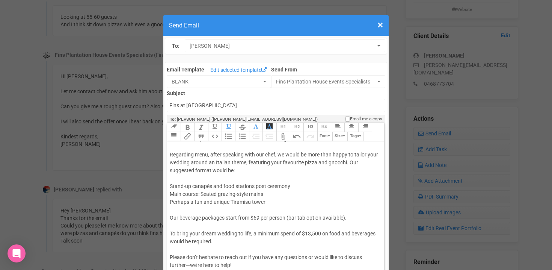
click at [266, 202] on div "Hi Mariah, Thank you for the update! I am excited to share the details of our s…" at bounding box center [274, 174] width 209 height 253
drag, startPoint x: 179, startPoint y: 217, endPoint x: 226, endPoint y: 217, distance: 47.0
click at [224, 217] on div "Hi Mariah, Thank you for the update! I am excited to share the details of our s…" at bounding box center [274, 174] width 209 height 253
click at [243, 217] on div "Hi Mariah, Thank you for the update! I am excited to share the details of our s…" at bounding box center [274, 174] width 209 height 253
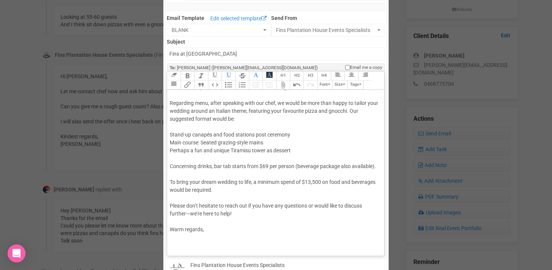
scroll to position [60, 0]
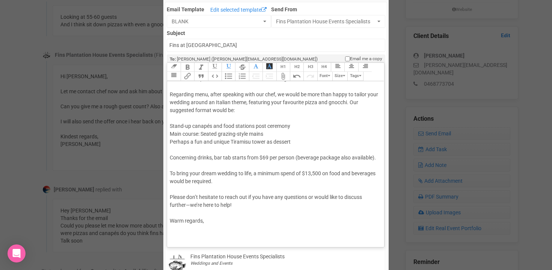
click at [187, 220] on div "Hi Mariah, Thank you for the update! I am excited to share the details of our s…" at bounding box center [274, 114] width 209 height 253
drag, startPoint x: 235, startPoint y: 204, endPoint x: 185, endPoint y: 204, distance: 50.0
click at [185, 204] on div "Hi Mariah, Thank you for the update! I am excited to share the details of our s…" at bounding box center [274, 114] width 209 height 253
click at [179, 230] on div "Hi Mariah, Thank you for the update! I am excited to share the details of our s…" at bounding box center [274, 114] width 209 height 253
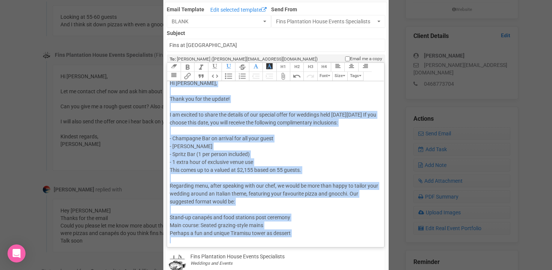
scroll to position [3, 0]
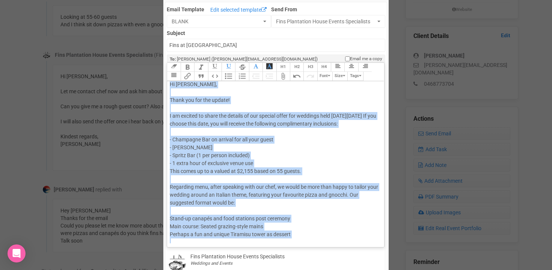
copy div "Hi Mariah, Thank you for the update! I am excited to share the details of our s…"
paste trix-editor "<div>Thank you for the update!<br><br>I am excited to share the details of our …"
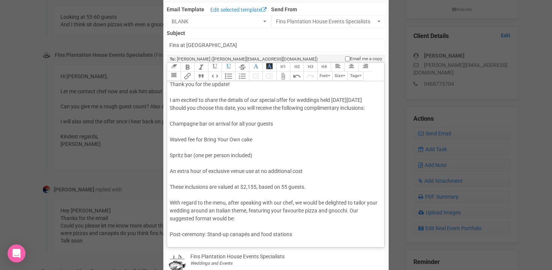
scroll to position [0, 0]
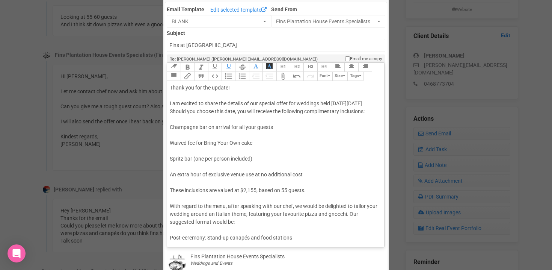
click at [170, 89] on div "Thank you for the update! I am excited to share the details of our special offe…" at bounding box center [274, 226] width 209 height 284
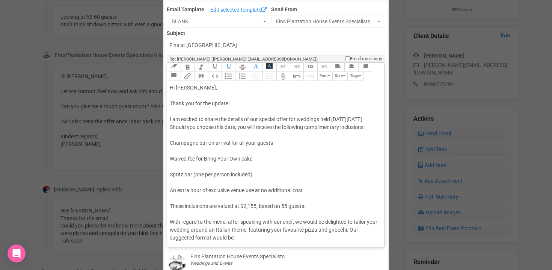
click at [363, 120] on div "Hi Mariah, Thank you for the update! I am excited to share the details of our s…" at bounding box center [274, 234] width 209 height 300
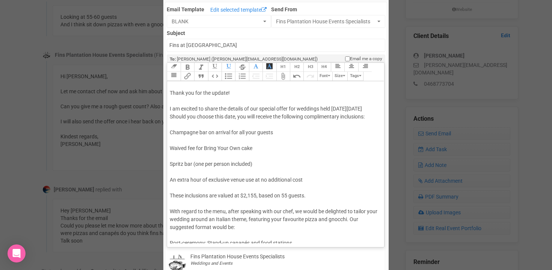
scroll to position [11, 0]
click at [169, 139] on trix-editor "Hi Mariah, Thank you for the update! I am excited to share the details of our s…" at bounding box center [275, 162] width 217 height 162
click at [170, 155] on trix-editor "Hi Mariah, Thank you for the update! I am excited to share the details of our s…" at bounding box center [275, 162] width 217 height 162
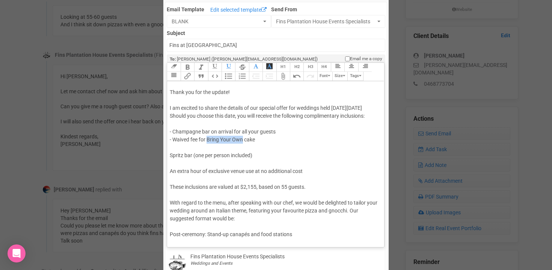
drag, startPoint x: 209, startPoint y: 147, endPoint x: 243, endPoint y: 145, distance: 34.7
click at [244, 146] on div "Hi Mariah, Thank you for the update! I am excited to share the details of our s…" at bounding box center [274, 219] width 209 height 292
click at [170, 163] on div "Hi Mariah, Thank you for the update! I am excited to share the details of our s…" at bounding box center [274, 219] width 209 height 292
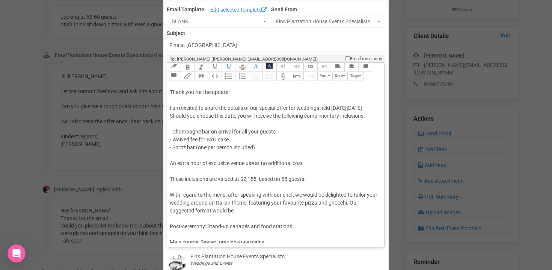
click at [170, 171] on div "Hi Mariah, Thank you for the update! I am excited to share the details of our s…" at bounding box center [274, 215] width 209 height 284
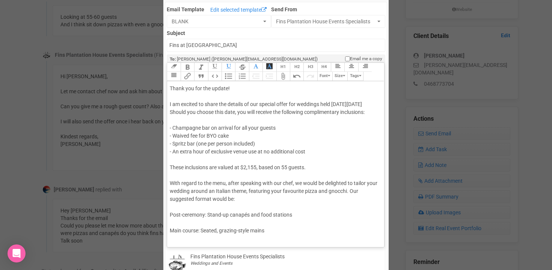
scroll to position [16, 0]
click at [175, 168] on div "Hi Mariah, Thank you for the update! I am excited to share the details of our s…" at bounding box center [274, 206] width 209 height 276
drag, startPoint x: 237, startPoint y: 174, endPoint x: 258, endPoint y: 176, distance: 21.5
click at [258, 176] on div "Hi Mariah, Thank you for the update! I am excited to share the details of our s…" at bounding box center [274, 206] width 209 height 276
drag, startPoint x: 220, startPoint y: 173, endPoint x: 257, endPoint y: 174, distance: 36.5
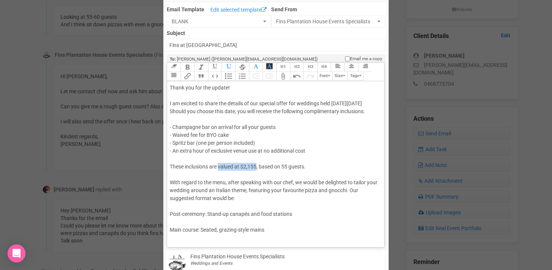
click at [257, 174] on div "Hi Mariah, Thank you for the update! I am excited to share the details of our s…" at bounding box center [274, 206] width 209 height 276
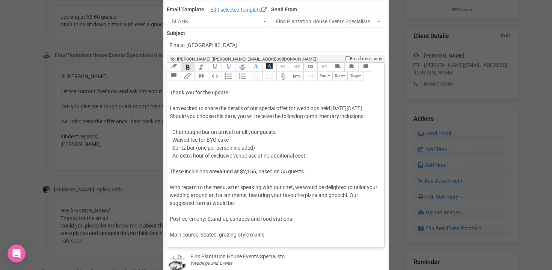
scroll to position [13, 0]
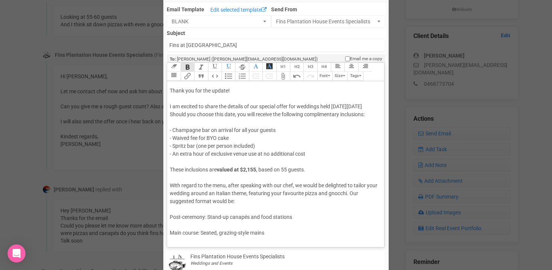
click at [180, 114] on div "Hi Mariah, Thank you for the update! I am excited to share the details of our s…" at bounding box center [274, 209] width 209 height 276
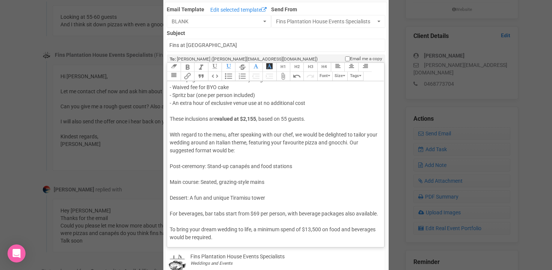
scroll to position [64, 0]
click at [170, 105] on div "Hi Mariah, Thank you for the update! I am excited to share the details of our s…" at bounding box center [274, 158] width 209 height 276
click at [170, 94] on trix-editor "Hi Mariah, Thank you for the update! I am excited to share the details of our s…" at bounding box center [275, 162] width 217 height 162
click at [171, 87] on div "Hi Mariah, Thank you for the update! I am excited to share the details of our s…" at bounding box center [274, 158] width 209 height 276
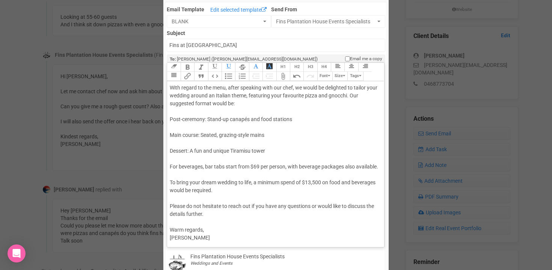
scroll to position [112, 0]
drag, startPoint x: 182, startPoint y: 93, endPoint x: 162, endPoint y: 93, distance: 19.2
click at [162, 93] on div "× Close Send Email To: Mariah Mariah Mariah Email Template Edit selected templa…" at bounding box center [276, 247] width 552 height 592
click at [191, 94] on div "Hi Mariah, Thank you for the update! I am excited to share the details of our s…" at bounding box center [274, 110] width 209 height 276
click at [224, 95] on div "Hi Mariah, Thank you for the update! I am excited to share the details of our s…" at bounding box center [274, 110] width 209 height 276
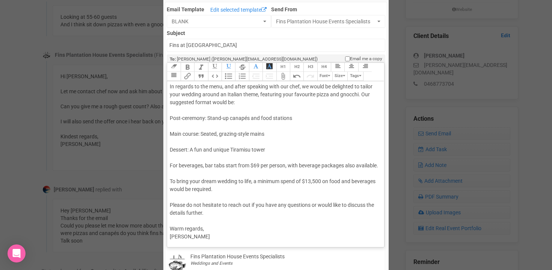
scroll to position [127, 0]
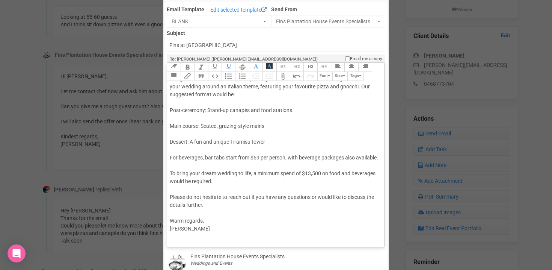
click at [176, 119] on div "Hi Mariah, Thank you for the update! I am excited to share the details of our s…" at bounding box center [274, 102] width 209 height 276
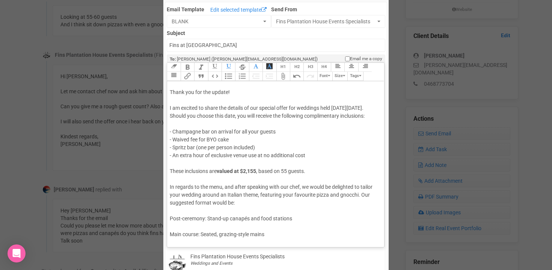
scroll to position [0, 0]
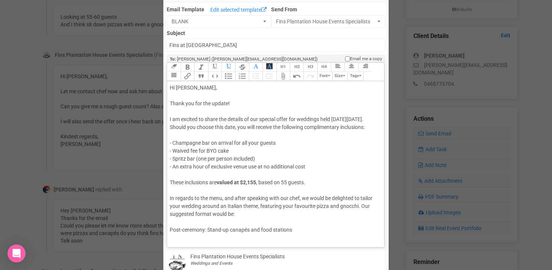
click at [196, 127] on div "Hi Mariah, Thank you for the update! I am excited to share the details of our s…" at bounding box center [274, 222] width 209 height 276
drag, startPoint x: 307, startPoint y: 135, endPoint x: 367, endPoint y: 133, distance: 59.8
click at [367, 133] on div "Hi Mariah, Thank you for the update! I am excited to share the details of our s…" at bounding box center [274, 222] width 209 height 276
drag, startPoint x: 173, startPoint y: 151, endPoint x: 210, endPoint y: 150, distance: 37.6
click at [210, 150] on div "Hi Mariah, Thank you for the update! I am excited to share the details of our s…" at bounding box center [274, 222] width 209 height 276
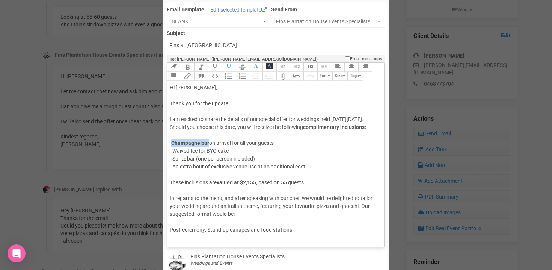
drag, startPoint x: 209, startPoint y: 159, endPoint x: 229, endPoint y: 159, distance: 19.9
click at [229, 159] on div "Hi Mariah, Thank you for the update! I am excited to share the details of our s…" at bounding box center [274, 222] width 209 height 276
drag, startPoint x: 173, startPoint y: 167, endPoint x: 196, endPoint y: 167, distance: 22.6
click at [196, 167] on div "Hi Mariah, Thank you for the update! I am excited to share the details of our s…" at bounding box center [274, 222] width 209 height 276
drag, startPoint x: 174, startPoint y: 175, endPoint x: 259, endPoint y: 176, distance: 84.9
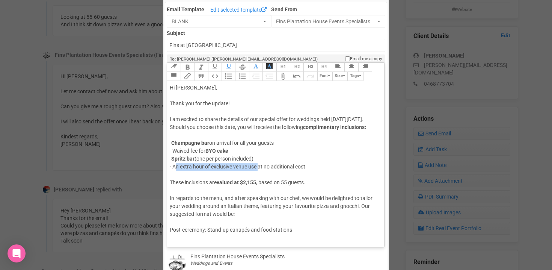
click at [259, 176] on div "Hi Mariah, Thank you for the update! I am excited to share the details of our s…" at bounding box center [274, 222] width 209 height 276
drag, startPoint x: 207, startPoint y: 159, endPoint x: 174, endPoint y: 160, distance: 33.8
click at [173, 160] on div "Hi Mariah, Thank you for the update! I am excited to share the details of our s…" at bounding box center [274, 222] width 209 height 276
click at [201, 160] on div "Hi Mariah, Thank you for the update! I am excited to share the details of our s…" at bounding box center [274, 222] width 209 height 276
click at [169, 159] on trix-editor "Hi Mariah, Thank you for the update! I am excited to share the details of our s…" at bounding box center [275, 162] width 217 height 162
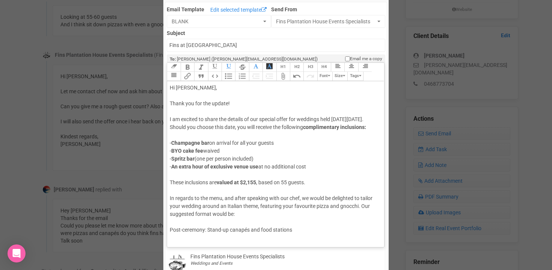
click at [170, 149] on trix-editor "Hi Mariah, Thank you for the update! I am excited to share the details of our s…" at bounding box center [275, 162] width 217 height 162
click at [170, 166] on div "Hi Mariah, Thank you for the update! I am excited to share the details of our s…" at bounding box center [274, 222] width 209 height 276
click at [171, 175] on div "Hi Mariah, Thank you for the update! I am excited to share the details of our s…" at bounding box center [274, 222] width 209 height 276
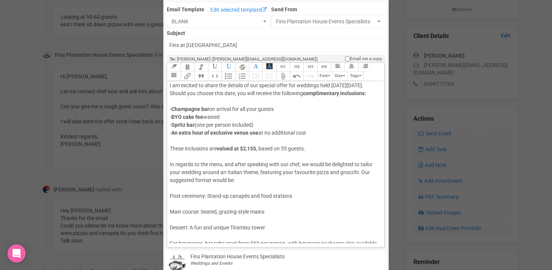
scroll to position [38, 0]
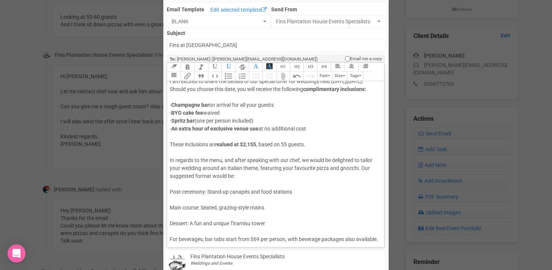
click at [259, 153] on div "Hi Mariah, Thank you for the update! I am excited to share the details of our s…" at bounding box center [274, 184] width 209 height 276
click at [307, 152] on div "Hi Mariah, Thank you for the update! I am excited to share the details of our s…" at bounding box center [274, 184] width 209 height 276
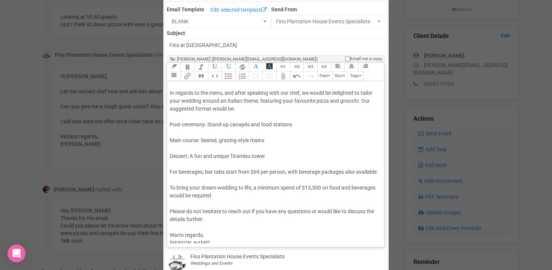
scroll to position [109, 0]
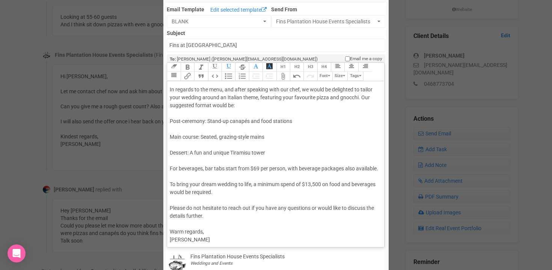
click at [174, 138] on div "Hi Mariah, Thank you for the update! I am excited to share the details of our s…" at bounding box center [274, 113] width 209 height 276
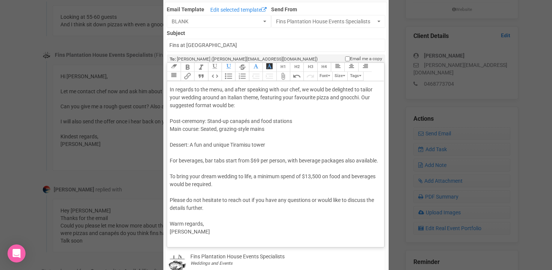
click at [173, 145] on div "Hi Mariah, Thank you for the update! I am excited to share the details of our s…" at bounding box center [274, 109] width 209 height 268
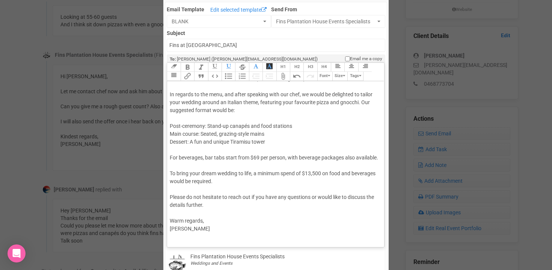
click at [169, 127] on trix-editor "Hi Mariah, Thank you for the update! I am excited to share the details of our s…" at bounding box center [275, 162] width 217 height 162
drag, startPoint x: 207, startPoint y: 136, endPoint x: 224, endPoint y: 136, distance: 16.9
click at [224, 136] on div "Hi Mariah, Thank you for the update! I am excited to share the details of our s…" at bounding box center [274, 110] width 209 height 260
click at [259, 139] on div "Hi Mariah, Thank you for the update! I am excited to share the details of our s…" at bounding box center [274, 110] width 209 height 260
click at [274, 146] on div "Hi Mariah, Thank you for the update! I am excited to share the details of our s…" at bounding box center [274, 110] width 209 height 260
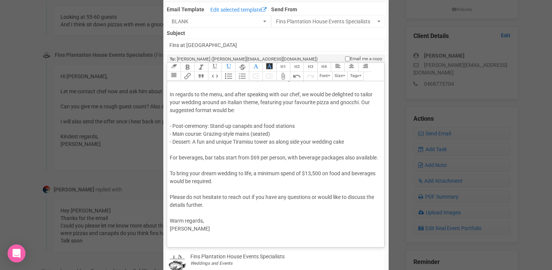
click at [278, 143] on div "Hi Mariah, Thank you for the update! I am excited to share the details of our s…" at bounding box center [274, 110] width 209 height 260
drag, startPoint x: 272, startPoint y: 145, endPoint x: 352, endPoint y: 149, distance: 79.4
click at [352, 149] on div "Hi Mariah, Thank you for the update! I am excited to share the details of our s…" at bounding box center [274, 110] width 209 height 260
click at [333, 155] on div "Hi Mariah, Thank you for the update! I am excited to share the details of our s…" at bounding box center [274, 110] width 209 height 260
click at [223, 161] on div "Hi Mariah, Thank you for the update! I am excited to share the details of our s…" at bounding box center [274, 110] width 209 height 260
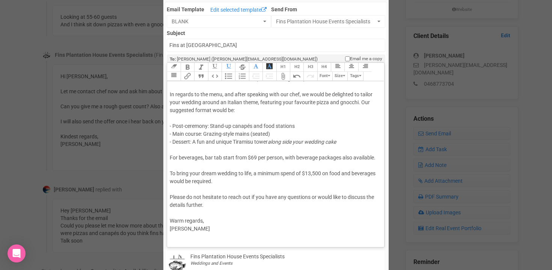
click at [233, 160] on div "Hi Mariah, Thank you for the update! I am excited to share the details of our s…" at bounding box center [274, 110] width 209 height 260
click at [203, 219] on div "Hi Mariah, Thank you for the update! I am excited to share the details of our s…" at bounding box center [274, 110] width 209 height 260
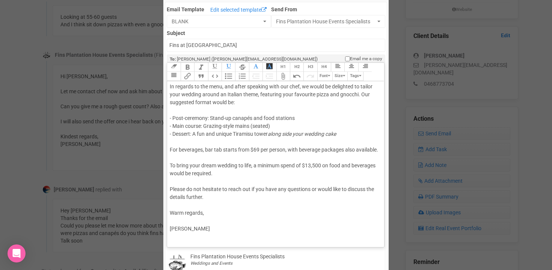
drag, startPoint x: 295, startPoint y: 102, endPoint x: 313, endPoint y: 101, distance: 18.8
click at [313, 101] on div "Hi Mariah, Thank you for the update! I am excited to share the details of our s…" at bounding box center [274, 106] width 209 height 268
type trix-editor "<div>Hi Mariah,<br><br>Thank you for the update!<br><br>I am excited to share t…"
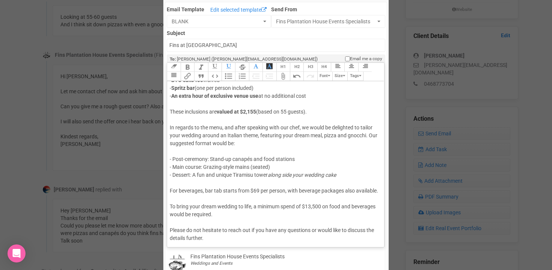
scroll to position [70, 0]
click at [174, 46] on input "Fins at [GEOGRAPHIC_DATA]" at bounding box center [276, 45] width 218 height 13
click at [188, 45] on input "Fins at [GEOGRAPHIC_DATA]" at bounding box center [276, 45] width 218 height 13
click at [215, 45] on input "Fins at Plantation house" at bounding box center [276, 45] width 218 height 13
click at [235, 47] on input "Fins at [GEOGRAPHIC_DATA]" at bounding box center [276, 45] width 218 height 13
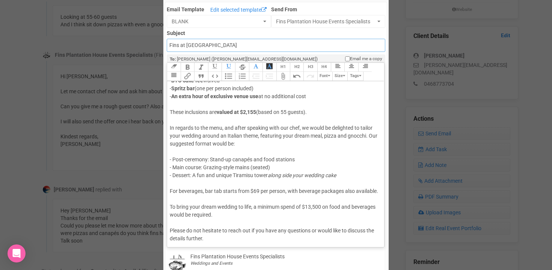
type input "Fins at [GEOGRAPHIC_DATA]"
click at [116, 97] on div "× Close Send Email To: Mariah Mariah Mariah Email Template Edit selected templa…" at bounding box center [276, 247] width 552 height 592
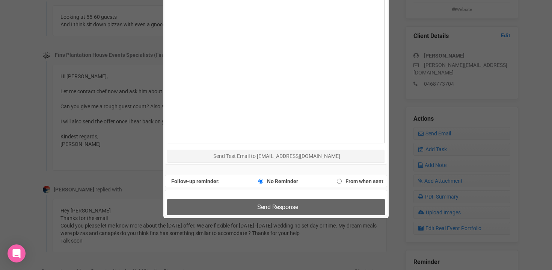
scroll to position [465, 0]
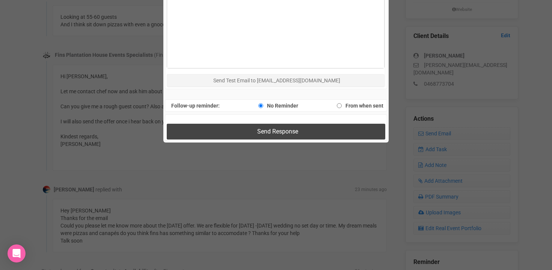
click at [275, 130] on span "Send Response" at bounding box center [277, 131] width 41 height 7
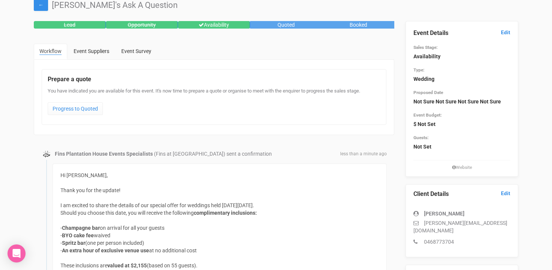
scroll to position [0, 0]
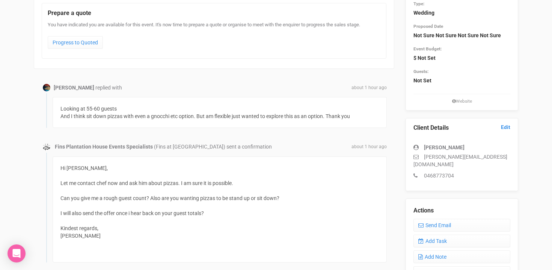
scroll to position [92, 0]
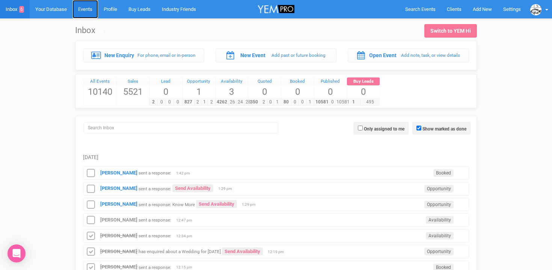
click at [86, 9] on link "Events" at bounding box center [86, 9] width 26 height 18
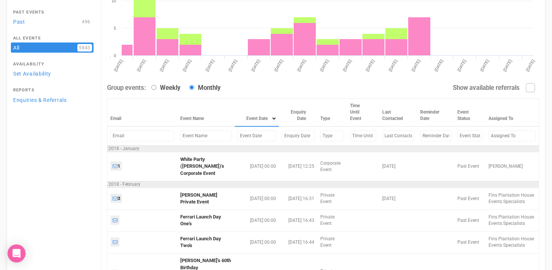
scroll to position [106, 0]
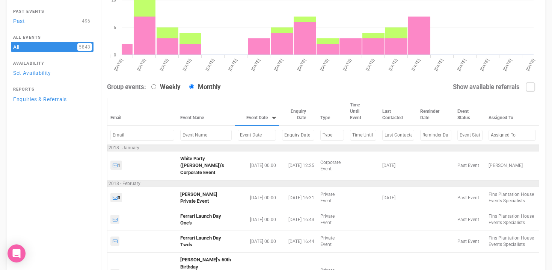
click at [238, 137] on input "text" at bounding box center [257, 135] width 38 height 11
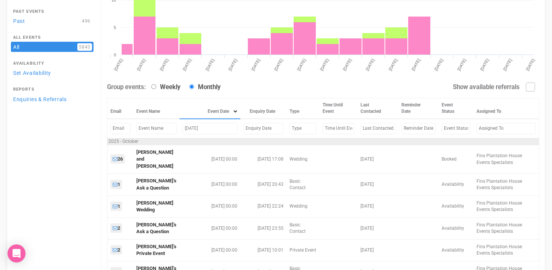
click at [190, 128] on input "oct 5, 2025" at bounding box center [210, 128] width 55 height 11
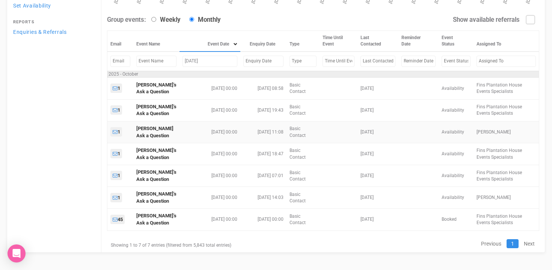
scroll to position [179, 0]
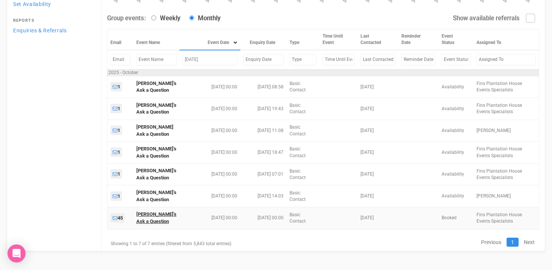
type input "oct 10, 2025"
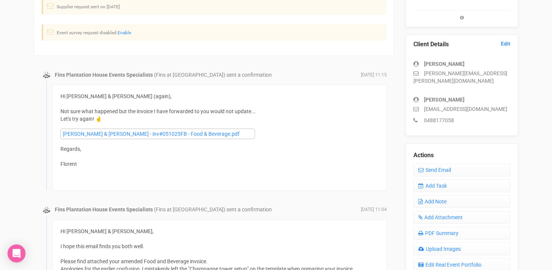
scroll to position [171, 0]
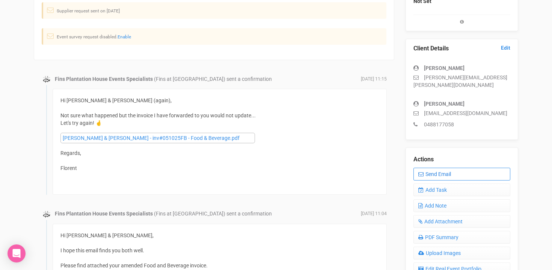
click at [431, 168] on link "Send Email" at bounding box center [462, 174] width 97 height 13
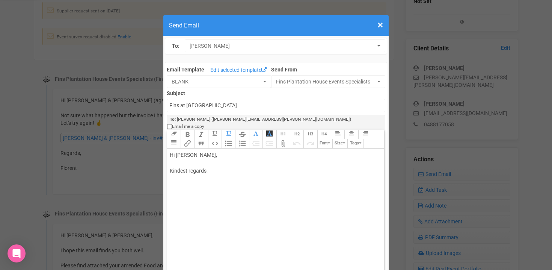
drag, startPoint x: 189, startPoint y: 148, endPoint x: 239, endPoint y: 148, distance: 50.0
click at [239, 151] on div "Hi Ellen McNamara, Kindest regards," at bounding box center [274, 170] width 209 height 39
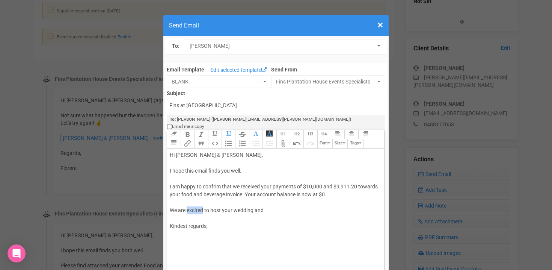
drag, startPoint x: 189, startPoint y: 202, endPoint x: 203, endPoint y: 201, distance: 14.7
click at [203, 201] on div "Hi Ellen & Chris, I hope this email finds you well. I am happy to confrim that …" at bounding box center [274, 198] width 209 height 95
click at [286, 201] on div "Hi Ellen & Chris, I hope this email finds you well. I am happy to confrim that …" at bounding box center [274, 198] width 209 height 95
click at [188, 218] on div "Hi Ellen & Chris, I hope this email finds you well. I am happy to confrim that …" at bounding box center [274, 198] width 209 height 95
click at [206, 220] on div "Hi Ellen & Chris, I hope this email finds you well. I am happy to confrim that …" at bounding box center [274, 198] width 209 height 95
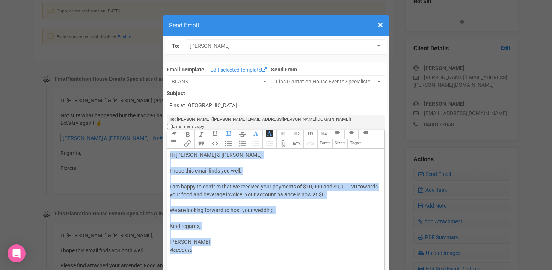
copy div "Hi Ellen & Chris, I hope this email finds you well. I am happy to confrim that …"
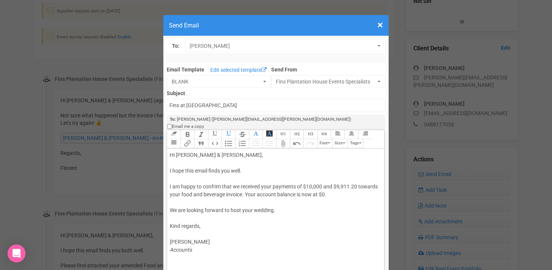
click at [315, 186] on div "Hi Ellen & Chris, I hope this email finds you well. I am happy to confrim that …" at bounding box center [274, 210] width 209 height 118
click at [274, 203] on div "Hi Ellen & Chris, I hope this email finds you well. I am happy to confrim that …" at bounding box center [274, 210] width 209 height 118
click at [215, 180] on div "Hi Ellen & Chris, I hope this email finds you well. I am happy to confrim that …" at bounding box center [274, 210] width 209 height 118
type trix-editor "<div>Hi Ellen &amp; Chris,<br><br>I hope this email finds you well.<br><br>I am…"
click at [170, 104] on input "Fins at plantation house" at bounding box center [276, 105] width 218 height 13
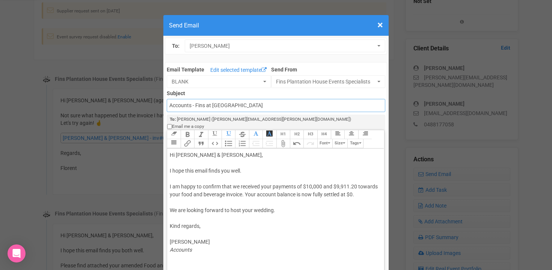
click at [243, 103] on input "Accounts - Fins at plantation house" at bounding box center [276, 105] width 218 height 13
type input "Accounts - Fins at Plantation House - Thank you for your payment"
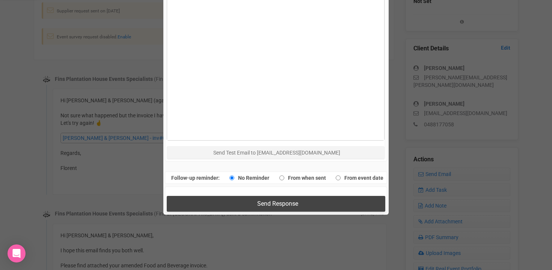
scroll to position [406, 0]
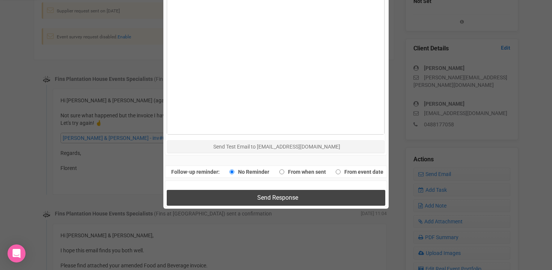
click at [226, 190] on button "Send Response" at bounding box center [276, 197] width 218 height 15
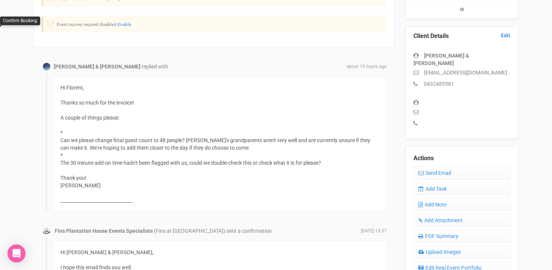
scroll to position [182, 0]
click at [451, 168] on link "Send Email" at bounding box center [462, 174] width 97 height 13
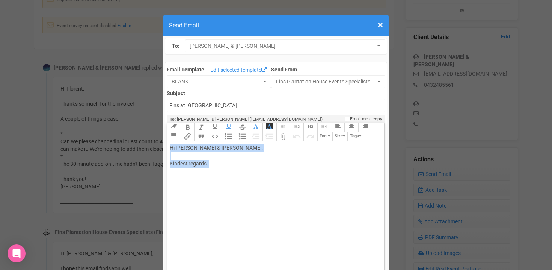
drag, startPoint x: 169, startPoint y: 147, endPoint x: 221, endPoint y: 170, distance: 56.9
click at [221, 170] on trix-editor "Hi [PERSON_NAME] & [PERSON_NAME], Kindest regards," at bounding box center [275, 222] width 217 height 162
paste trix-editor "Dear [PERSON_NAME] and [PERSON_NAME],<br><br>I hope this email finds you both w…"
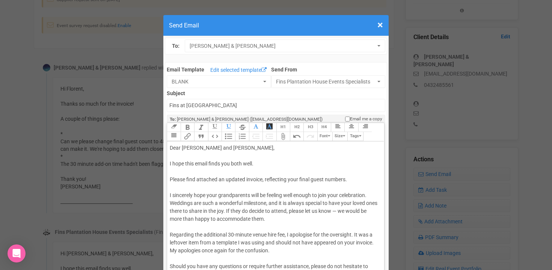
click at [182, 147] on div "Dear [PERSON_NAME] and [PERSON_NAME], I hope this email finds you both well. Pl…" at bounding box center [274, 231] width 209 height 174
click at [201, 149] on div "[PERSON_NAME] and [PERSON_NAME], I hope this email finds you both well. Please …" at bounding box center [274, 231] width 209 height 174
click at [264, 179] on div "[PERSON_NAME] & [PERSON_NAME], I hope this email finds you both well. Please fi…" at bounding box center [274, 231] width 209 height 174
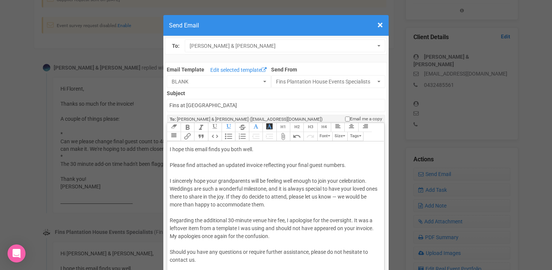
scroll to position [15, 0]
drag, startPoint x: 207, startPoint y: 181, endPoint x: 218, endPoint y: 181, distance: 10.5
click at [218, 181] on div "[PERSON_NAME] & [PERSON_NAME], I hope this email finds you both well. Please fi…" at bounding box center [274, 216] width 209 height 174
click at [269, 188] on div "[PERSON_NAME] & [PERSON_NAME], I hope this email finds you both well. Please fi…" at bounding box center [274, 216] width 209 height 174
click at [339, 197] on div "[PERSON_NAME] & [PERSON_NAME], I hope this email finds you both well. Please fi…" at bounding box center [274, 216] width 209 height 174
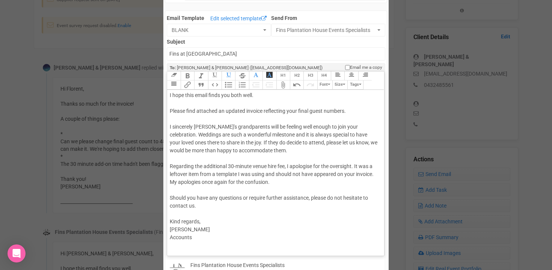
scroll to position [53, 0]
click at [253, 164] on div "[PERSON_NAME] & [PERSON_NAME], I hope this email finds you both well. Please fi…" at bounding box center [274, 161] width 209 height 174
click at [236, 165] on div "[PERSON_NAME] & [PERSON_NAME], I hope this email finds you both well. Please fi…" at bounding box center [274, 161] width 209 height 174
click at [255, 166] on div "[PERSON_NAME] & [PERSON_NAME], I hope this email finds you both well. Please fi…" at bounding box center [274, 161] width 209 height 174
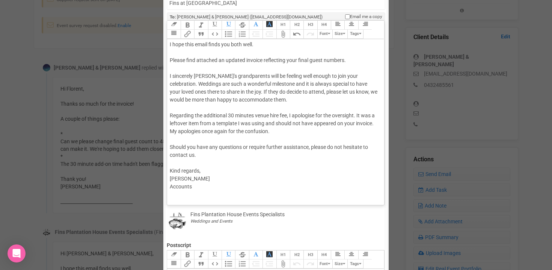
scroll to position [103, 0]
drag, startPoint x: 295, startPoint y: 115, endPoint x: 315, endPoint y: 114, distance: 20.0
click at [315, 114] on div "[PERSON_NAME] & [PERSON_NAME], I hope this email finds you both well. Please fi…" at bounding box center [274, 111] width 209 height 174
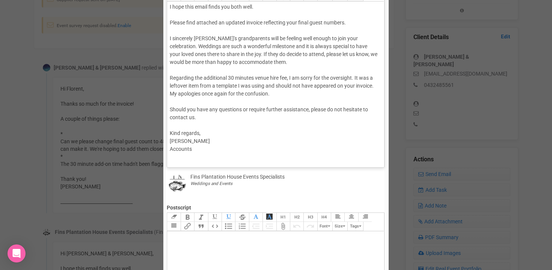
scroll to position [141, 0]
click at [204, 130] on div "[PERSON_NAME] & [PERSON_NAME], I hope this email finds you both well. Please fi…" at bounding box center [274, 73] width 209 height 174
drag, startPoint x: 194, startPoint y: 155, endPoint x: 152, endPoint y: 155, distance: 41.7
click at [152, 155] on div "× Close Send Email To: [PERSON_NAME] & [PERSON_NAME] [PERSON_NAME] & [PERSON_NA…" at bounding box center [276, 167] width 552 height 592
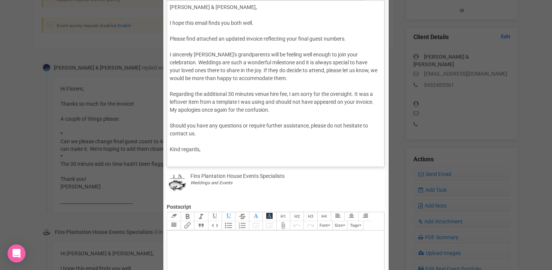
click at [174, 47] on div "[PERSON_NAME] & [PERSON_NAME], I hope this email finds you both well. Please fi…" at bounding box center [274, 94] width 209 height 182
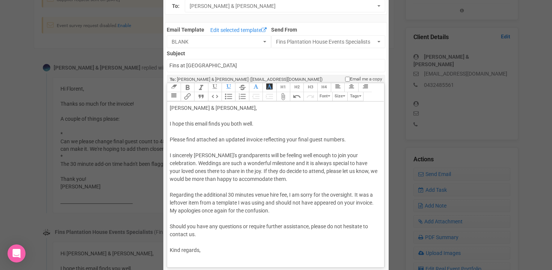
scroll to position [36, 0]
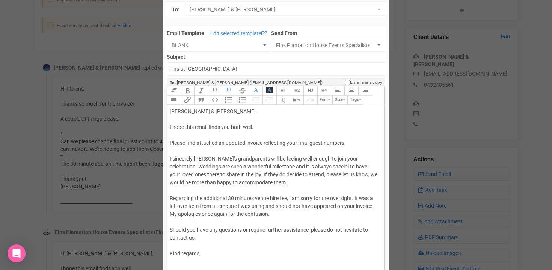
click at [284, 101] on button "Attach Files" at bounding box center [284, 99] width 14 height 9
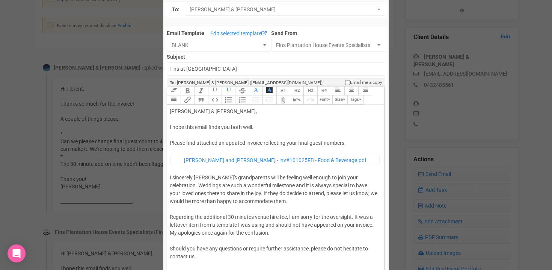
click at [177, 113] on div "[PERSON_NAME] & [PERSON_NAME], I hope this email finds you both well. Please fi…" at bounding box center [274, 207] width 209 height 200
type trix-editor "<div>Hi [PERSON_NAME] &amp; [PERSON_NAME],<br><br>I hope this email finds you b…"
click at [170, 67] on input "Fins at [GEOGRAPHIC_DATA]" at bounding box center [276, 68] width 218 height 13
click at [253, 76] on small "To: [PERSON_NAME] & [PERSON_NAME] ([EMAIL_ADDRESS][DOMAIN_NAME])" at bounding box center [246, 79] width 153 height 13
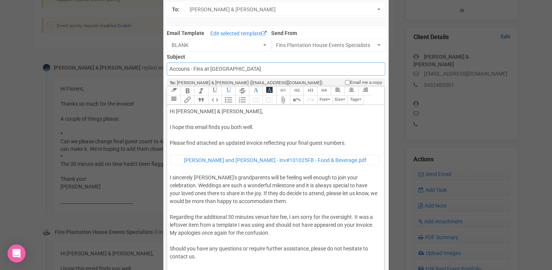
click at [253, 71] on input "Accouns - Fins at [GEOGRAPHIC_DATA]" at bounding box center [276, 68] width 218 height 13
click at [247, 70] on input "Accouns - Fins at [GEOGRAPHIC_DATA]" at bounding box center [276, 68] width 218 height 13
click at [187, 69] on input "Accouns - Fins at [GEOGRAPHIC_DATA]" at bounding box center [276, 68] width 218 height 13
click at [249, 70] on input "Accounts - Fins at [GEOGRAPHIC_DATA]" at bounding box center [276, 68] width 218 height 13
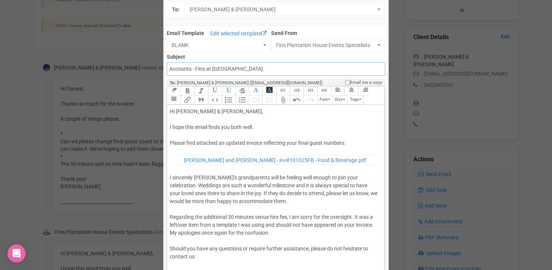
type input "Accounts - Fins at [GEOGRAPHIC_DATA] - Food & Beverage Invoice"
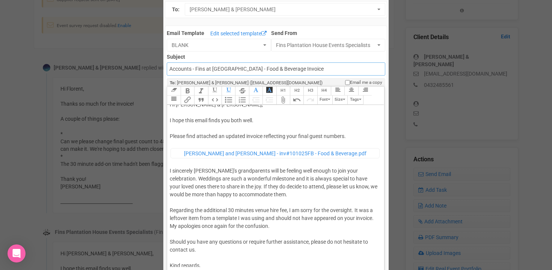
scroll to position [0, 0]
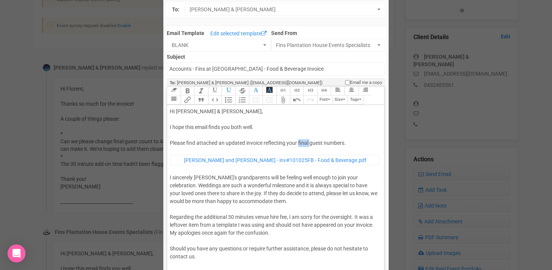
drag, startPoint x: 299, startPoint y: 141, endPoint x: 311, endPoint y: 140, distance: 12.1
click at [311, 140] on div "Hi [PERSON_NAME] & [PERSON_NAME], I hope this email finds you both well. Please…" at bounding box center [274, 207] width 209 height 200
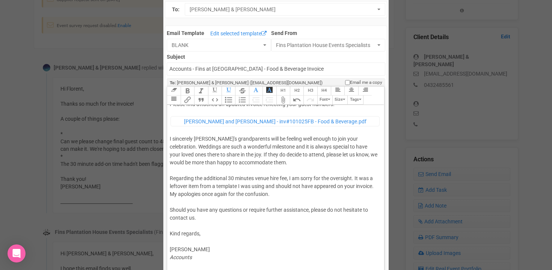
scroll to position [44, 0]
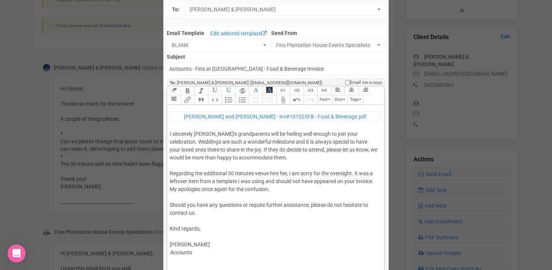
click at [207, 148] on div "Hi [PERSON_NAME] & [PERSON_NAME], I hope this email finds you both well. Please…" at bounding box center [274, 164] width 209 height 200
type trix-editor "<div>Hi [PERSON_NAME] &amp; [PERSON_NAME],<br><br>I hope this email finds you b…"
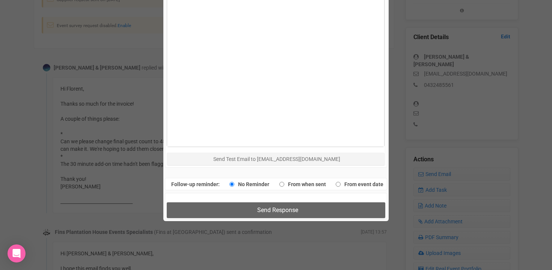
scroll to position [390, 0]
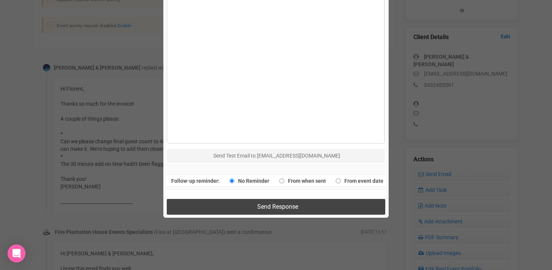
click at [262, 206] on span "Send Response" at bounding box center [277, 206] width 41 height 7
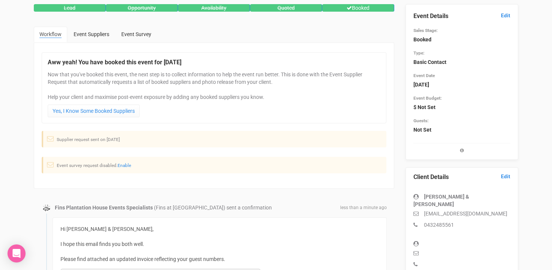
scroll to position [0, 0]
